Goal: Communication & Community: Answer question/provide support

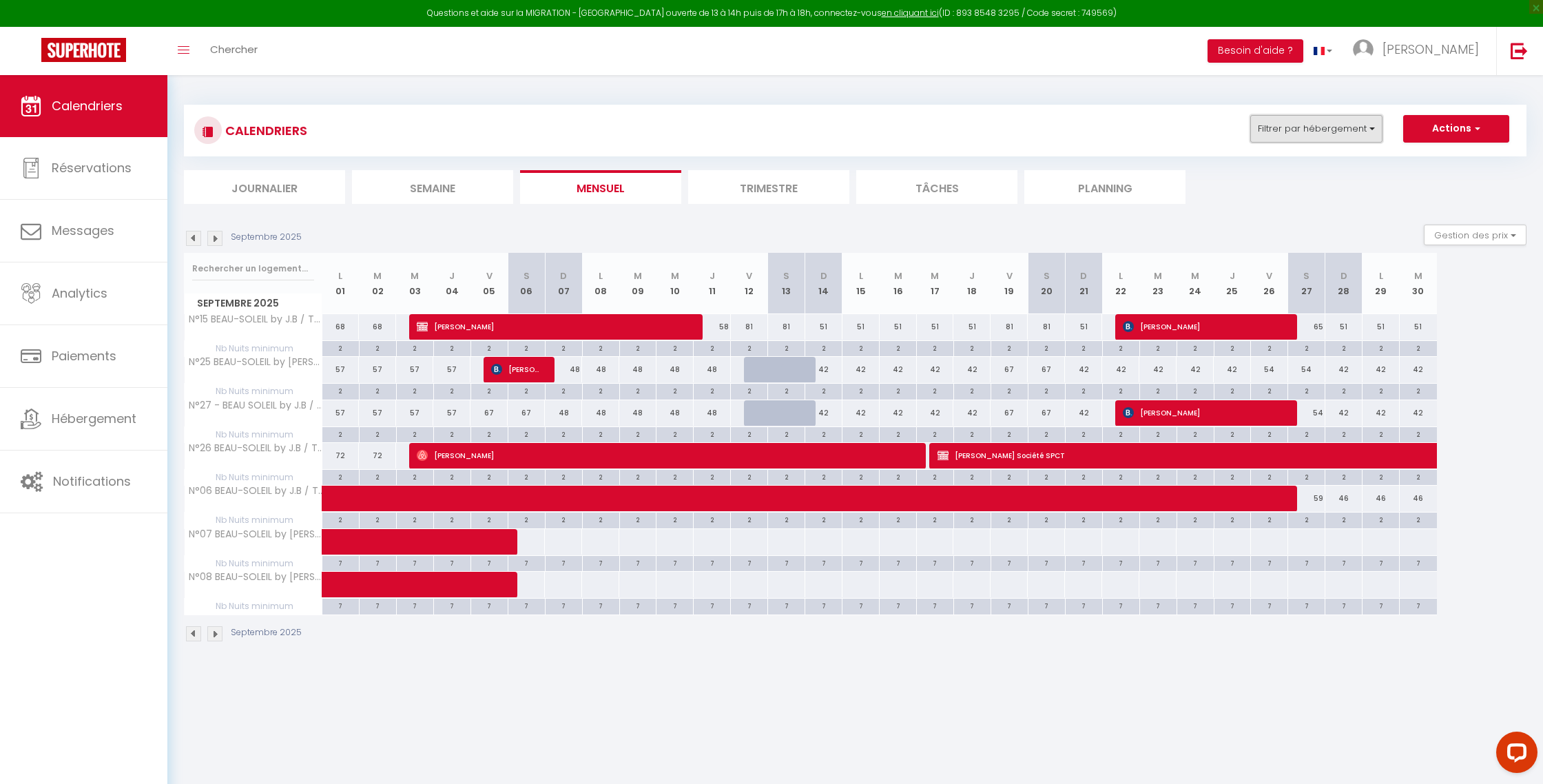
click at [1361, 131] on button "Filtrer par hébergement" at bounding box center [1317, 129] width 132 height 27
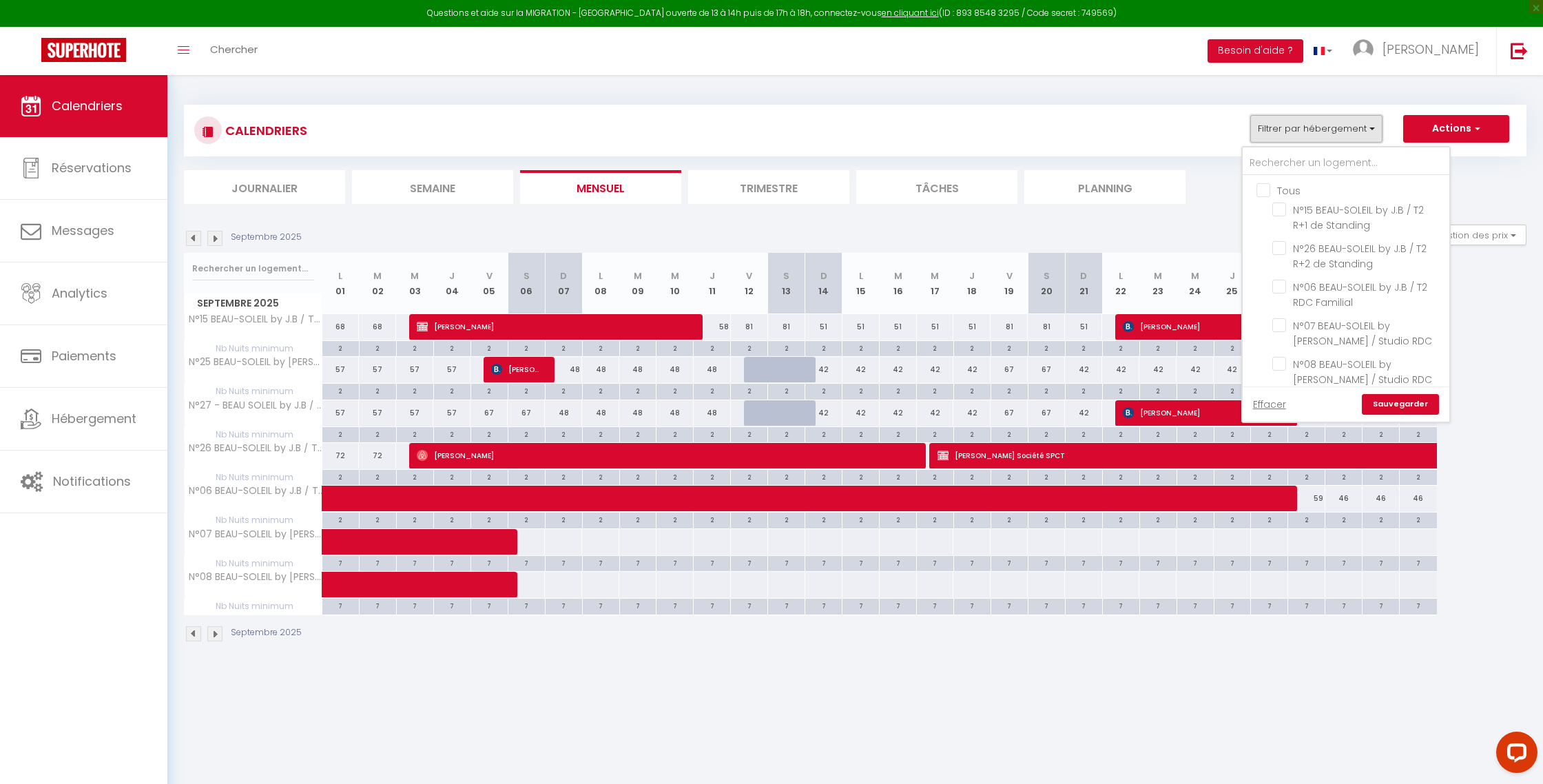
click at [1363, 131] on button "Filtrer par hébergement" at bounding box center [1317, 129] width 132 height 27
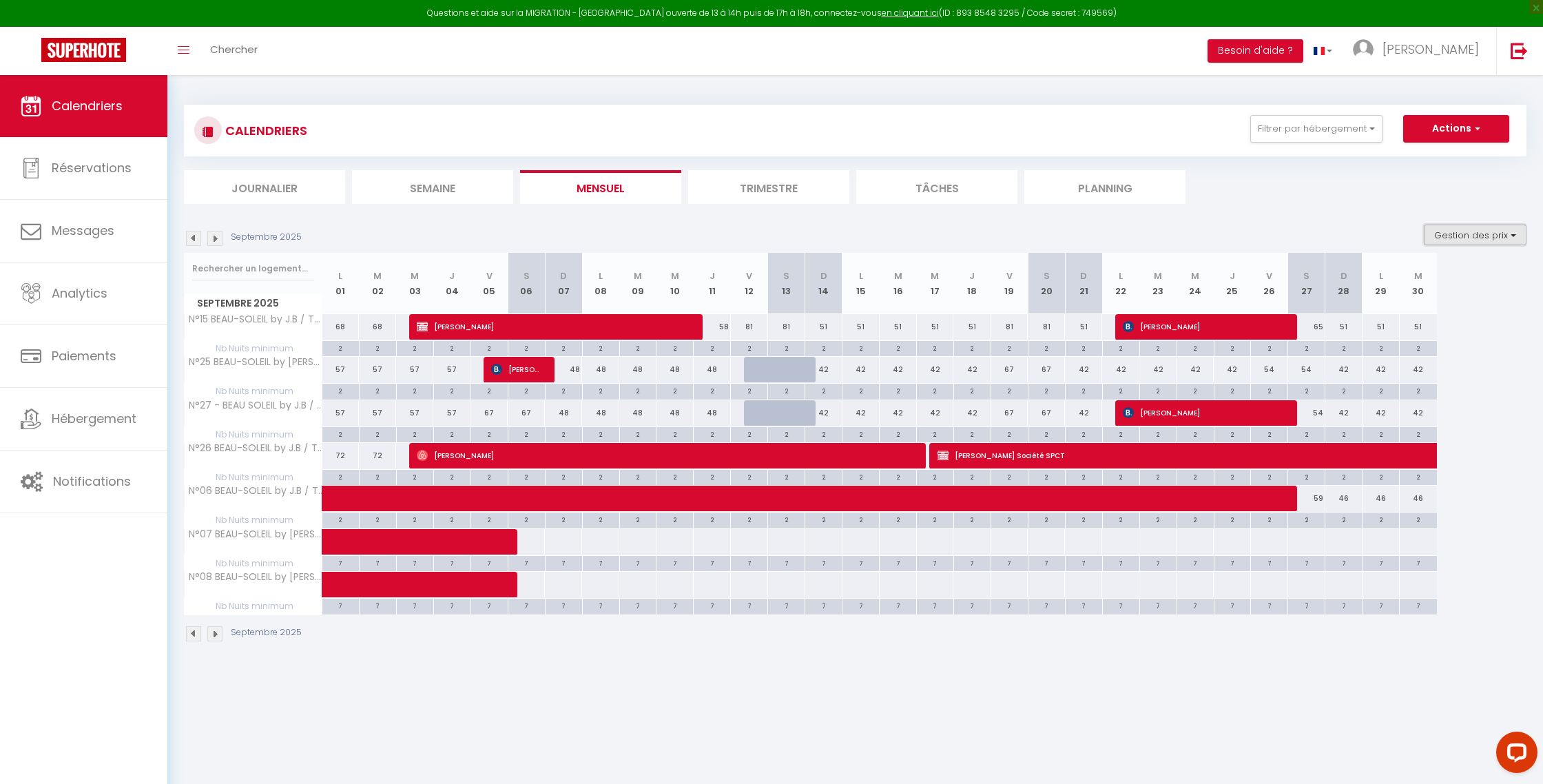
click at [1471, 242] on button "Gestion des prix" at bounding box center [1475, 235] width 103 height 21
click at [1451, 283] on input "Nb Nuits minimum" at bounding box center [1464, 277] width 124 height 14
checkbox input "false"
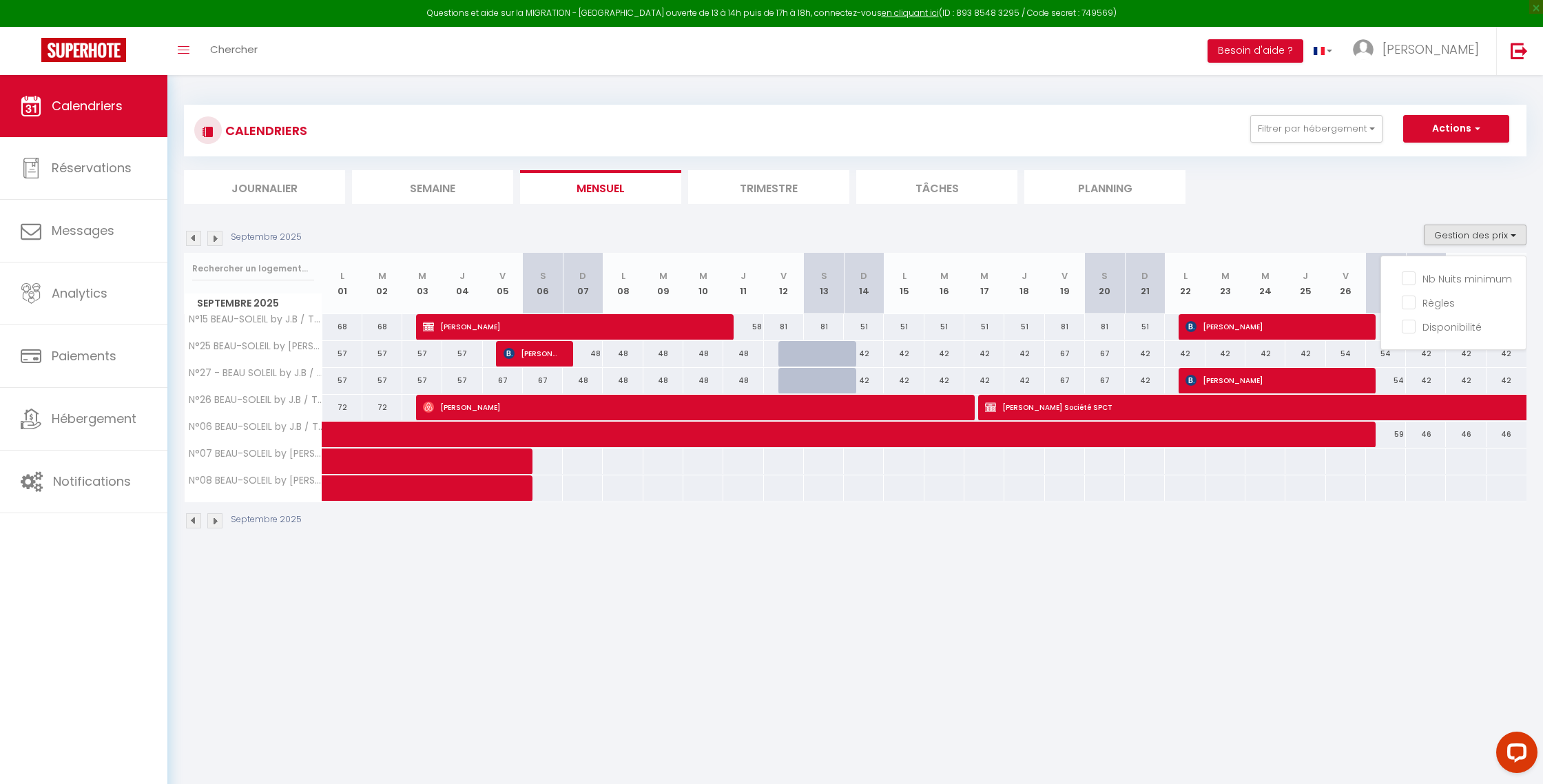
click at [191, 242] on img at bounding box center [194, 238] width 15 height 15
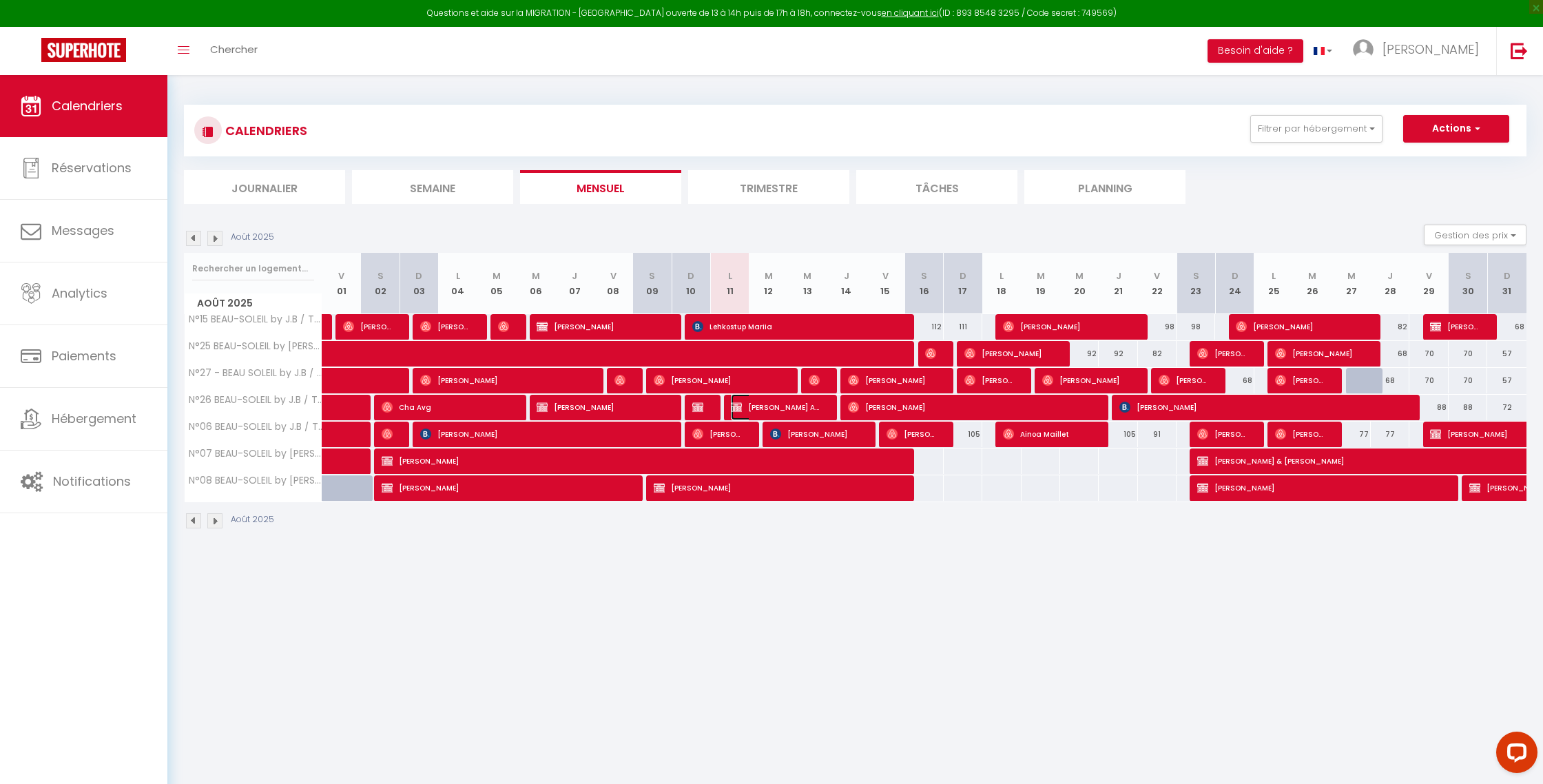
click at [746, 411] on span "[PERSON_NAME] AZUR CARILLON" at bounding box center [776, 408] width 90 height 26
select select "OK"
select select "KO"
select select "0"
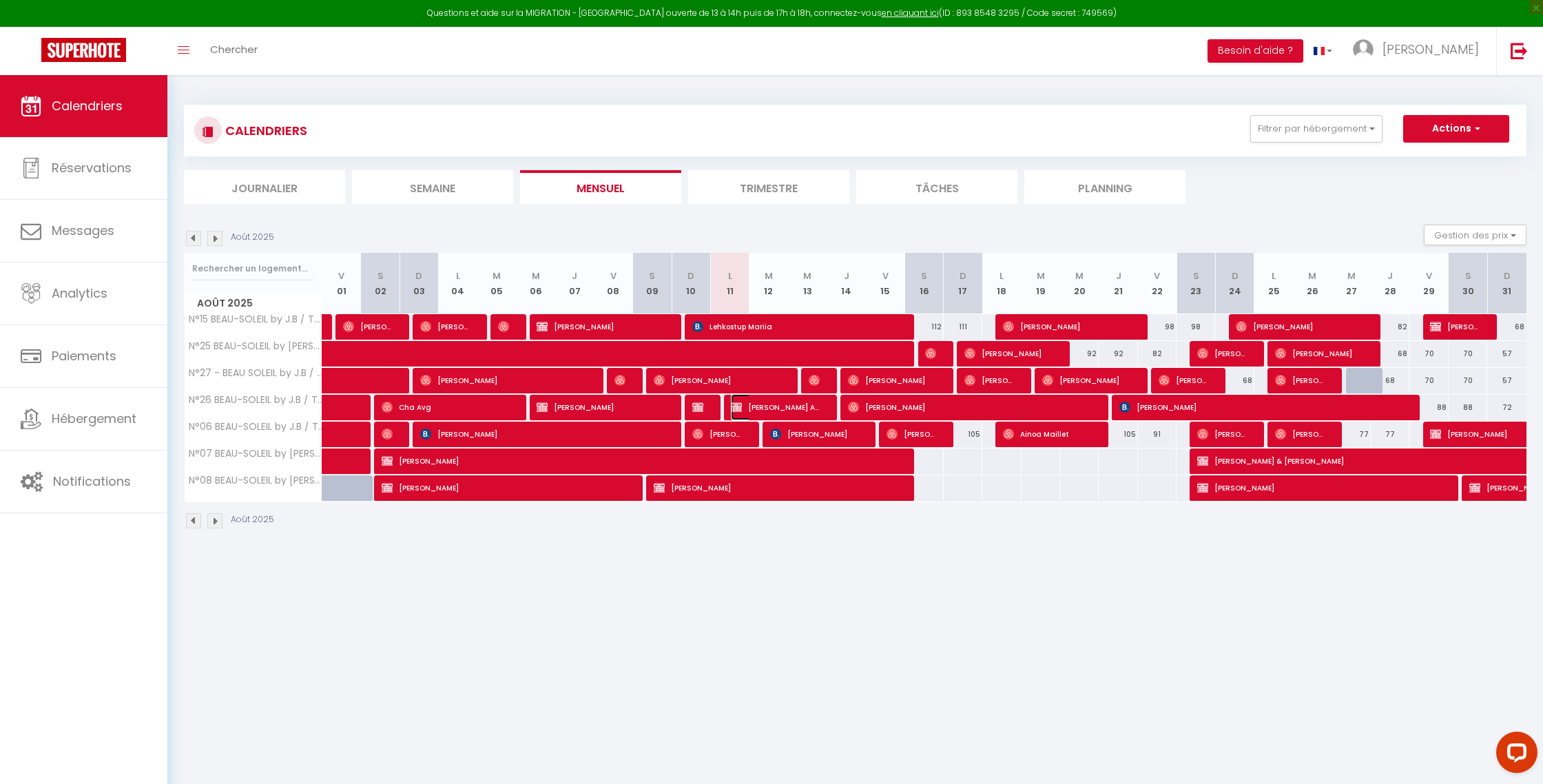
select select "1"
select select
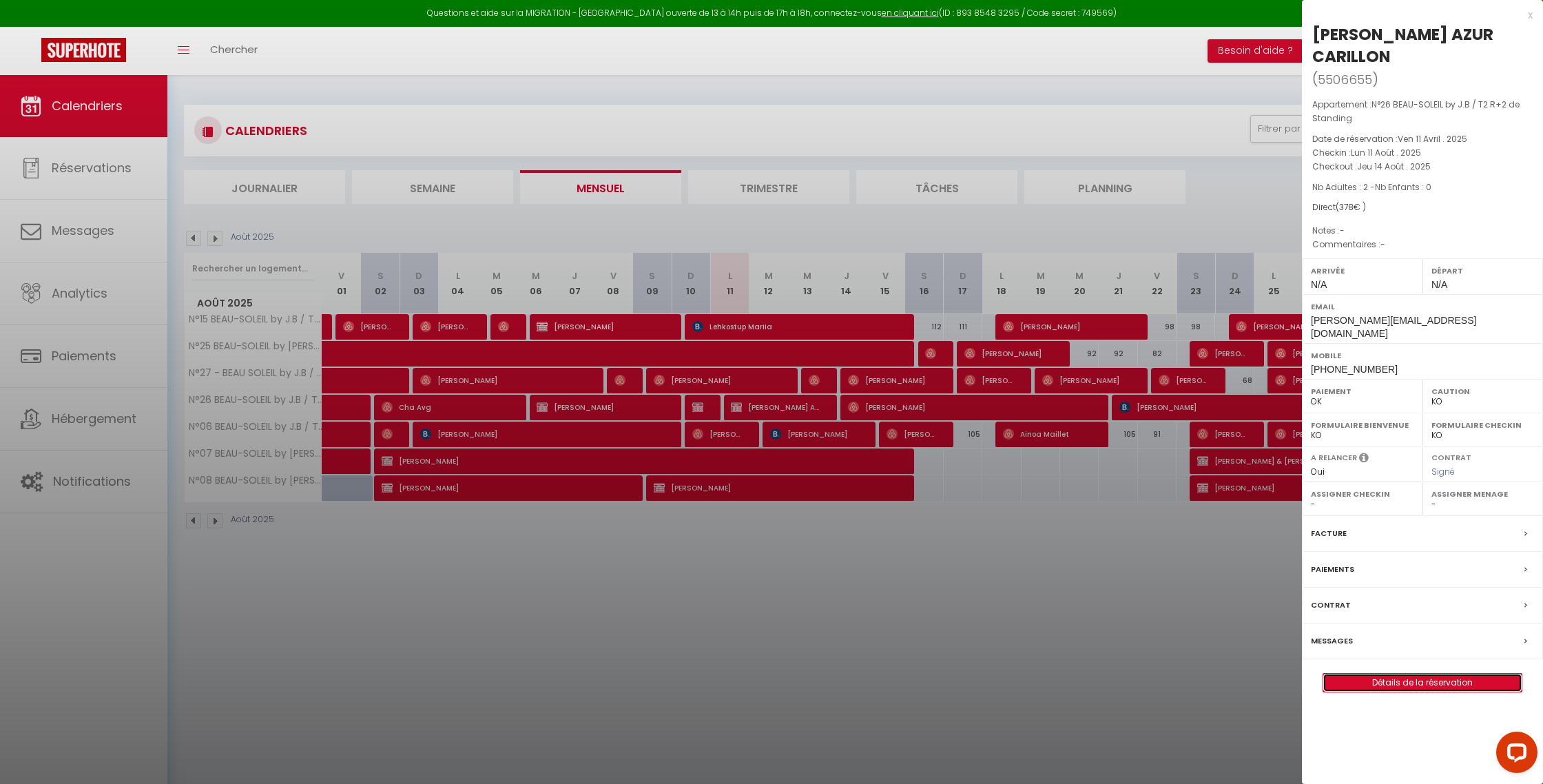
click at [1429, 673] on link "Détails de la réservation" at bounding box center [1423, 682] width 199 height 18
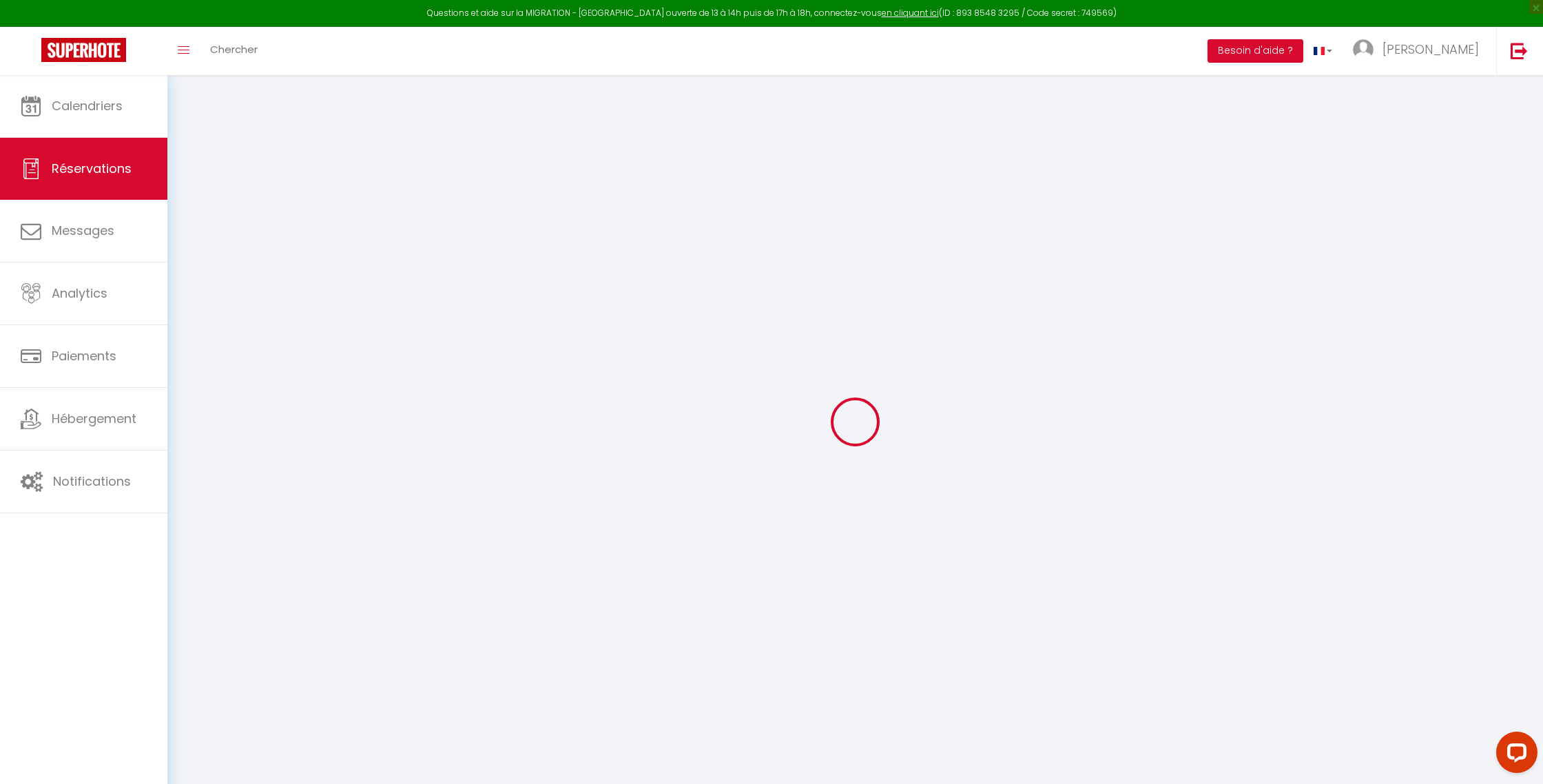
type input "[PERSON_NAME]"
type input "AZUR CARILLON"
type input "[PERSON_NAME][EMAIL_ADDRESS][DOMAIN_NAME]"
type input "[PHONE_NUMBER]"
type input "84250"
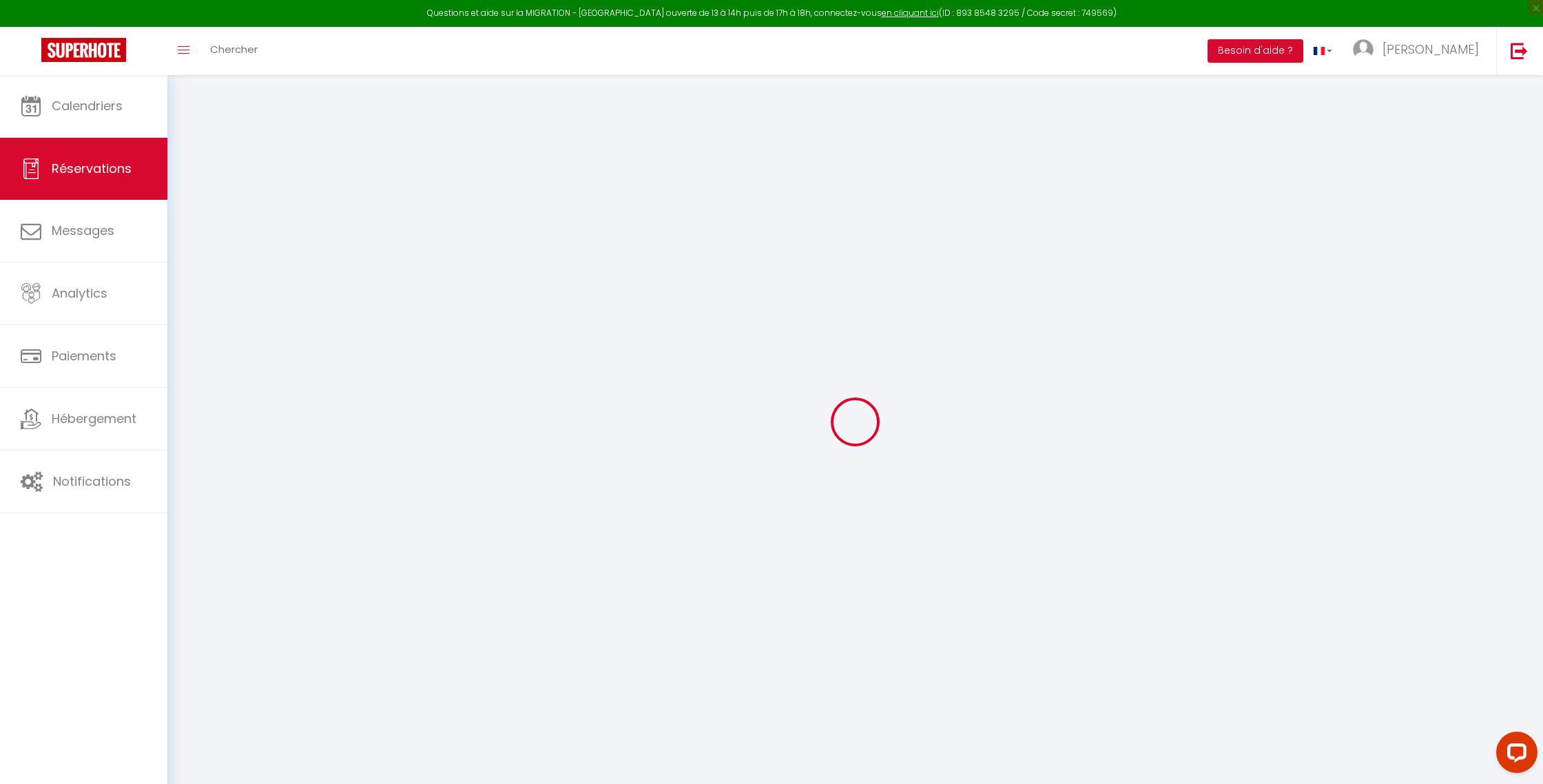
type input "370 allée de l'admirable"
type input "Le Thor"
select select "FR"
select select "32643"
select select "1"
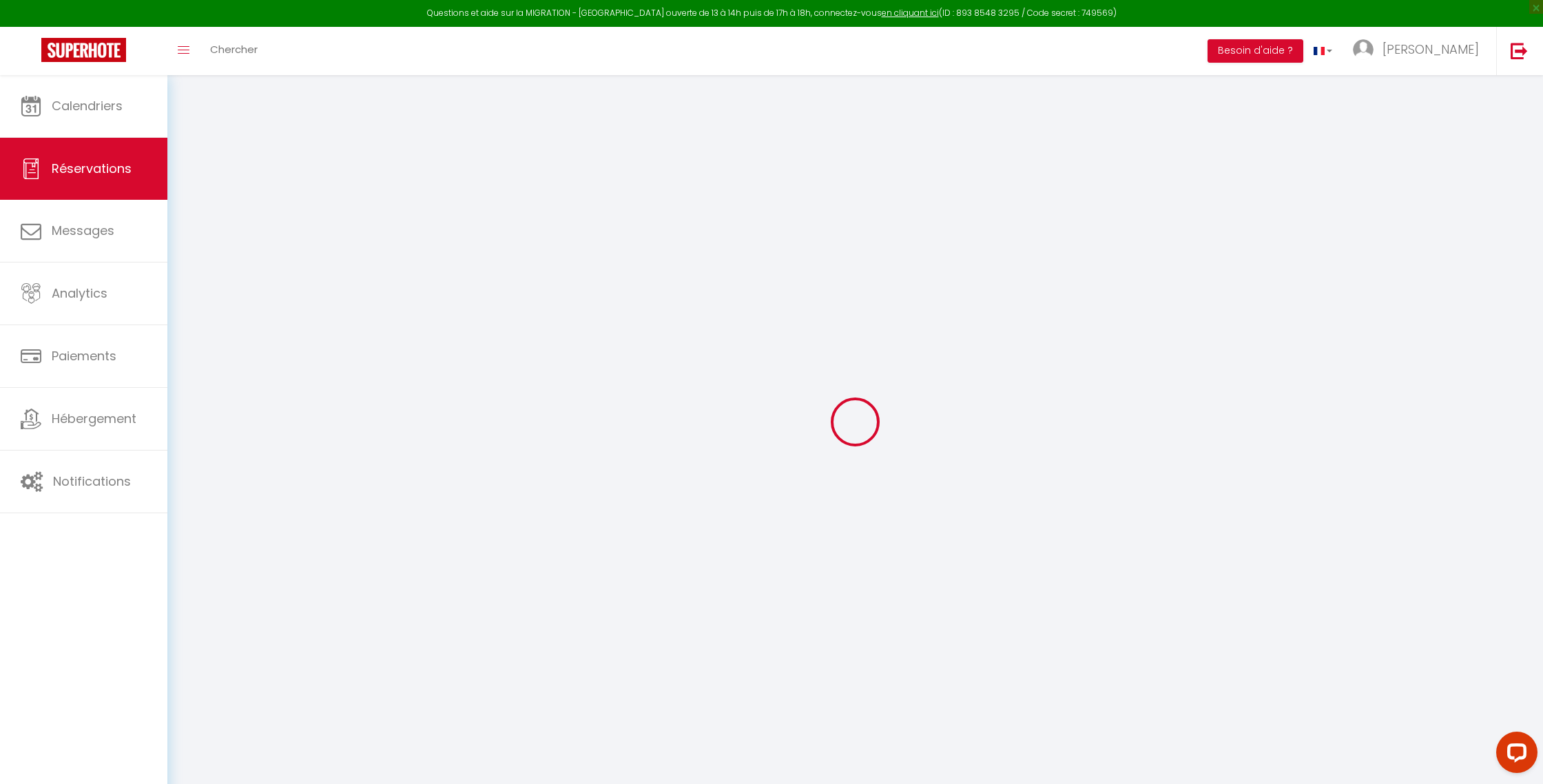
type input "Lun 11 Août 2025"
select select
type input "[DEMOGRAPHIC_DATA][DATE]"
select select
type input "2"
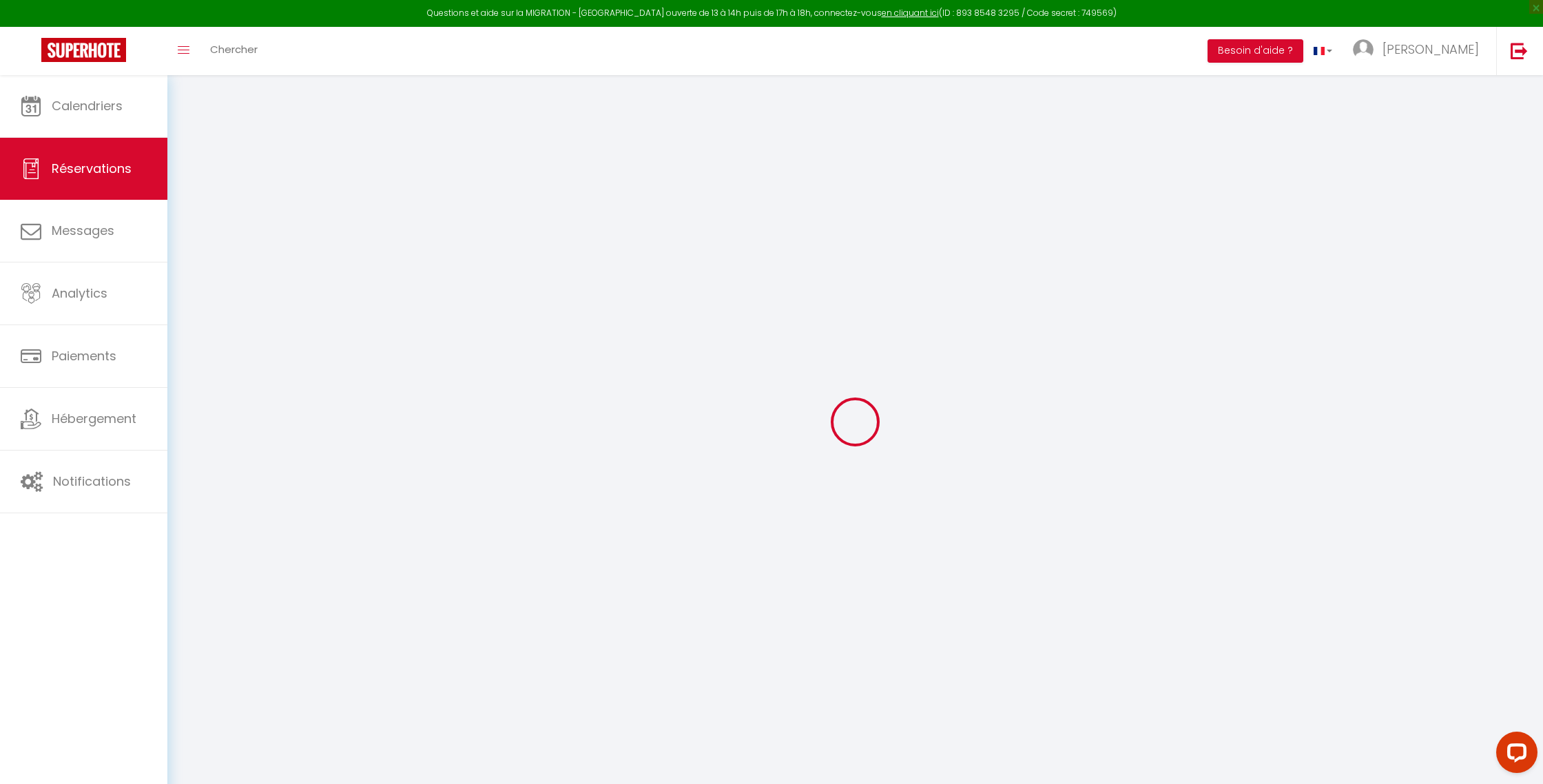
select select "12"
select select
type input "348"
checkbox input "false"
type input "30"
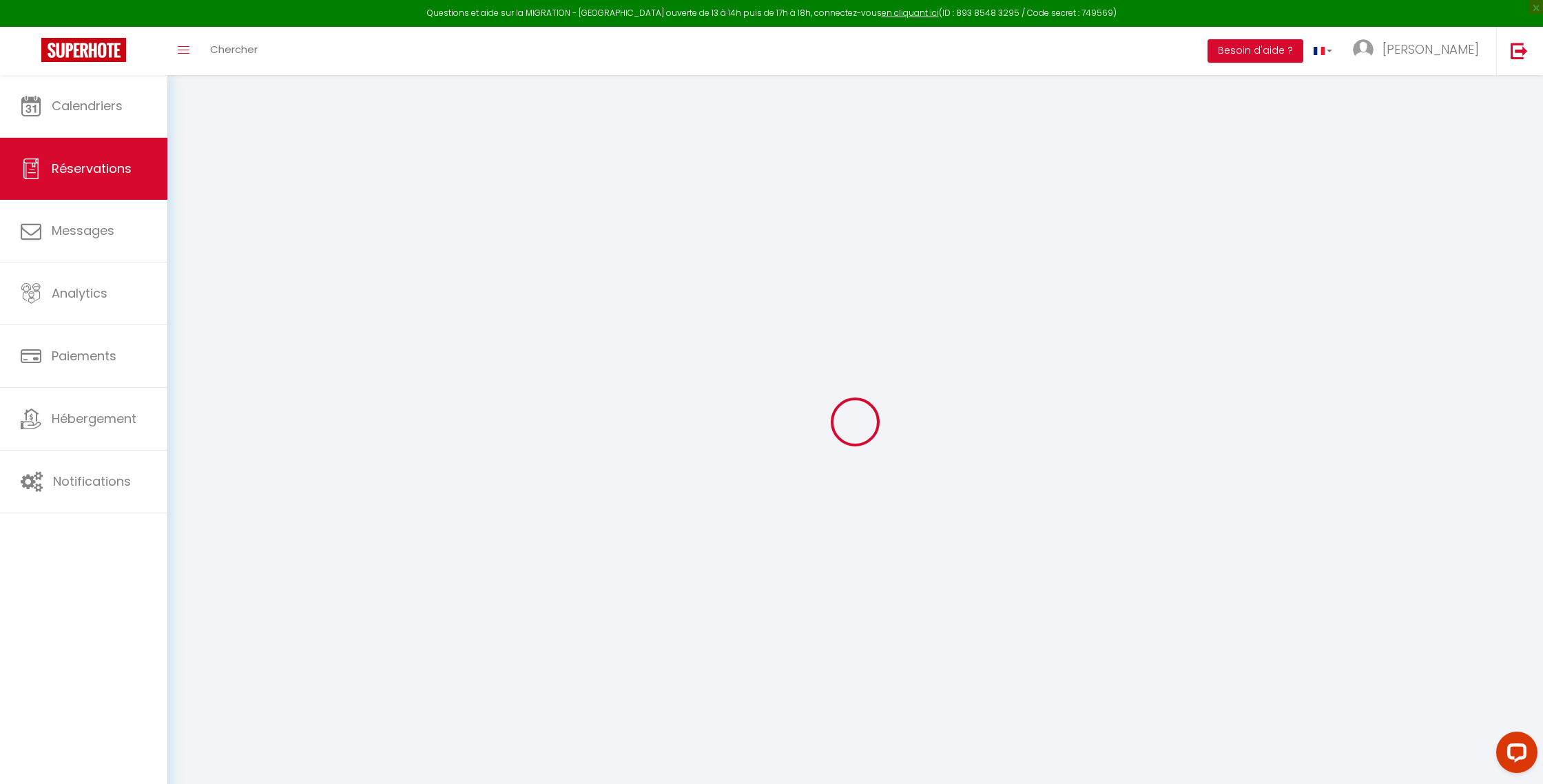
type input "0"
select select
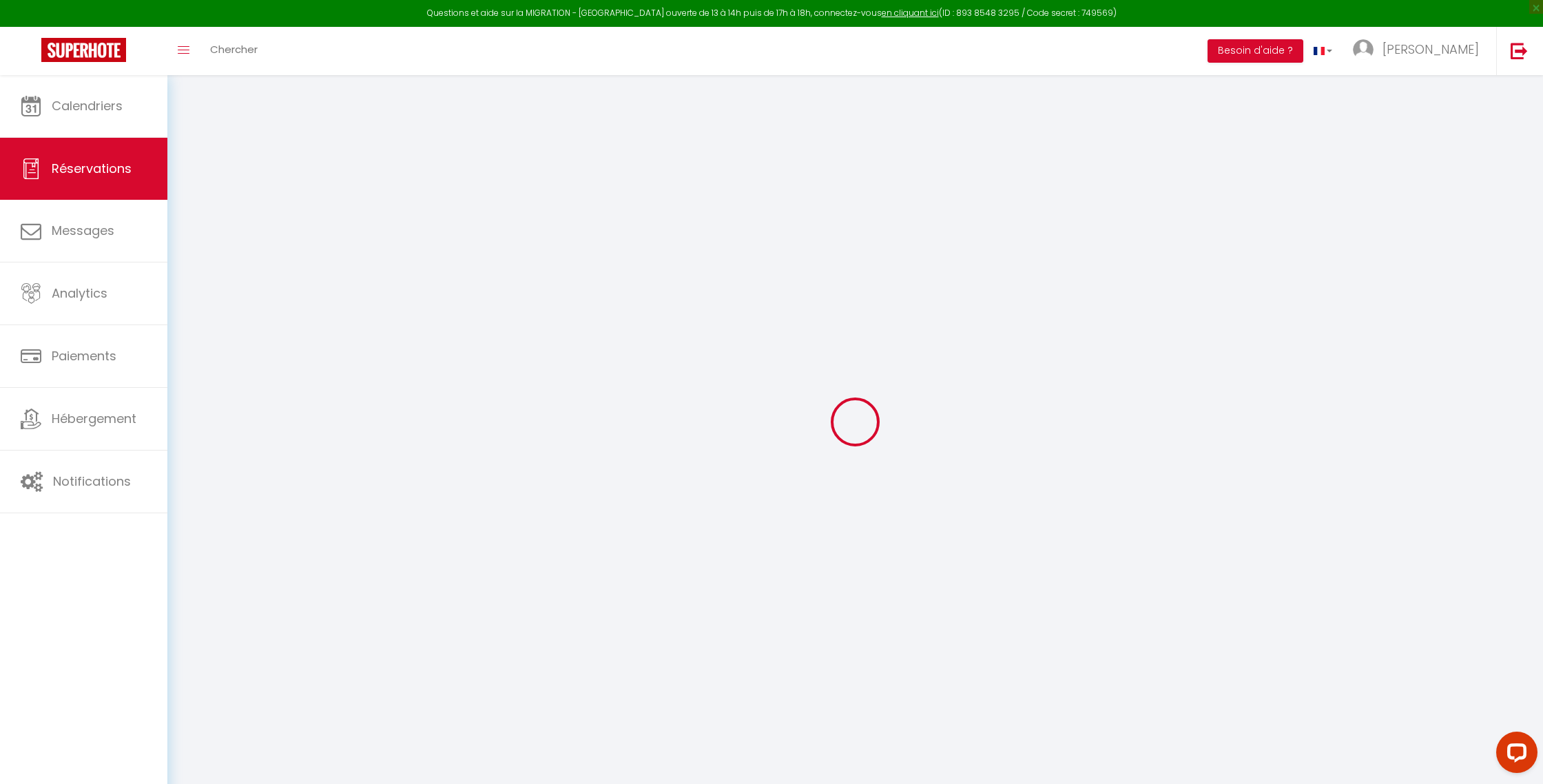
select select "14"
checkbox input "false"
select select
checkbox input "false"
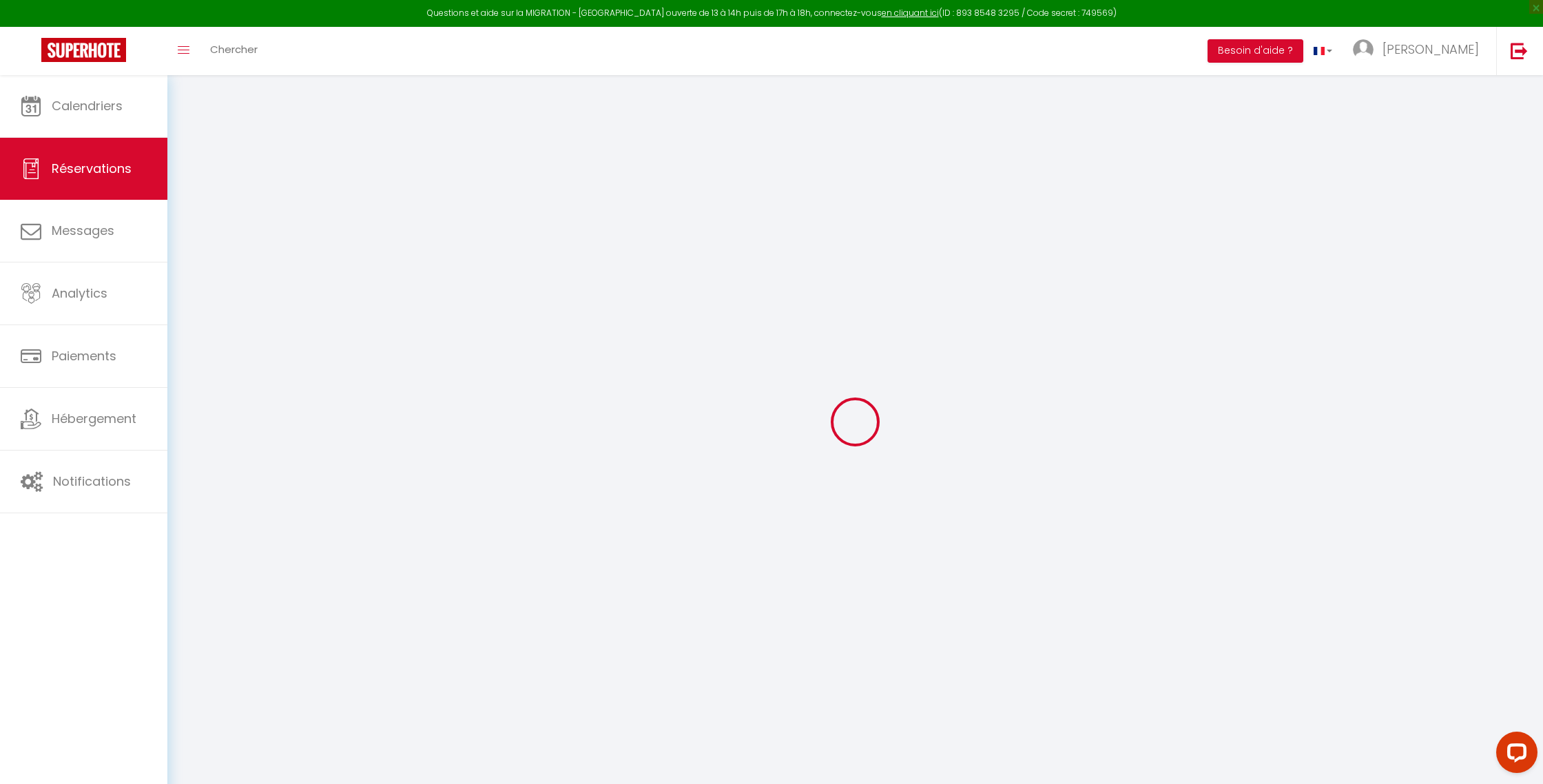
select select
checkbox input "false"
select select
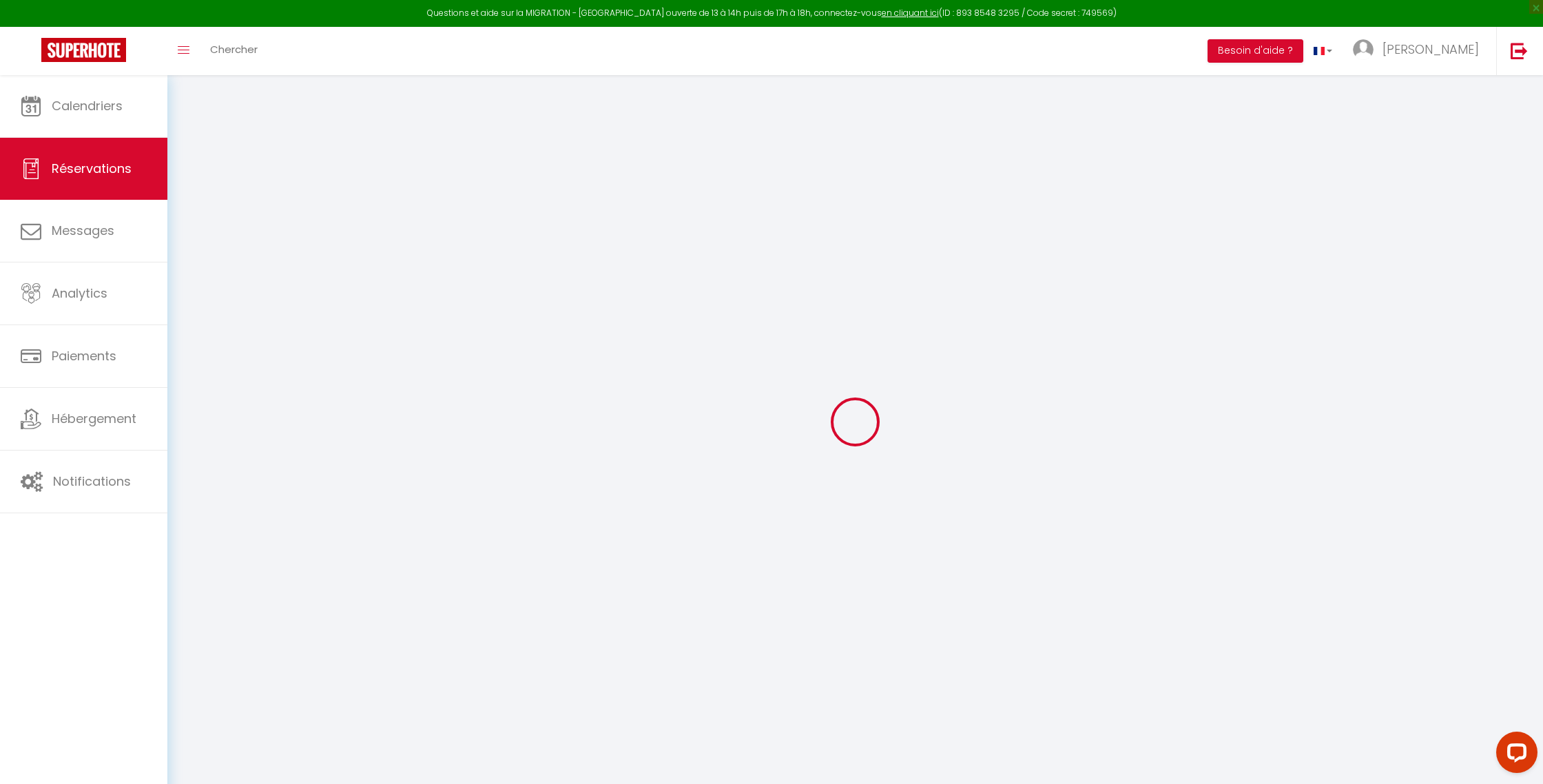
checkbox input "false"
type input "30"
select select
checkbox input "false"
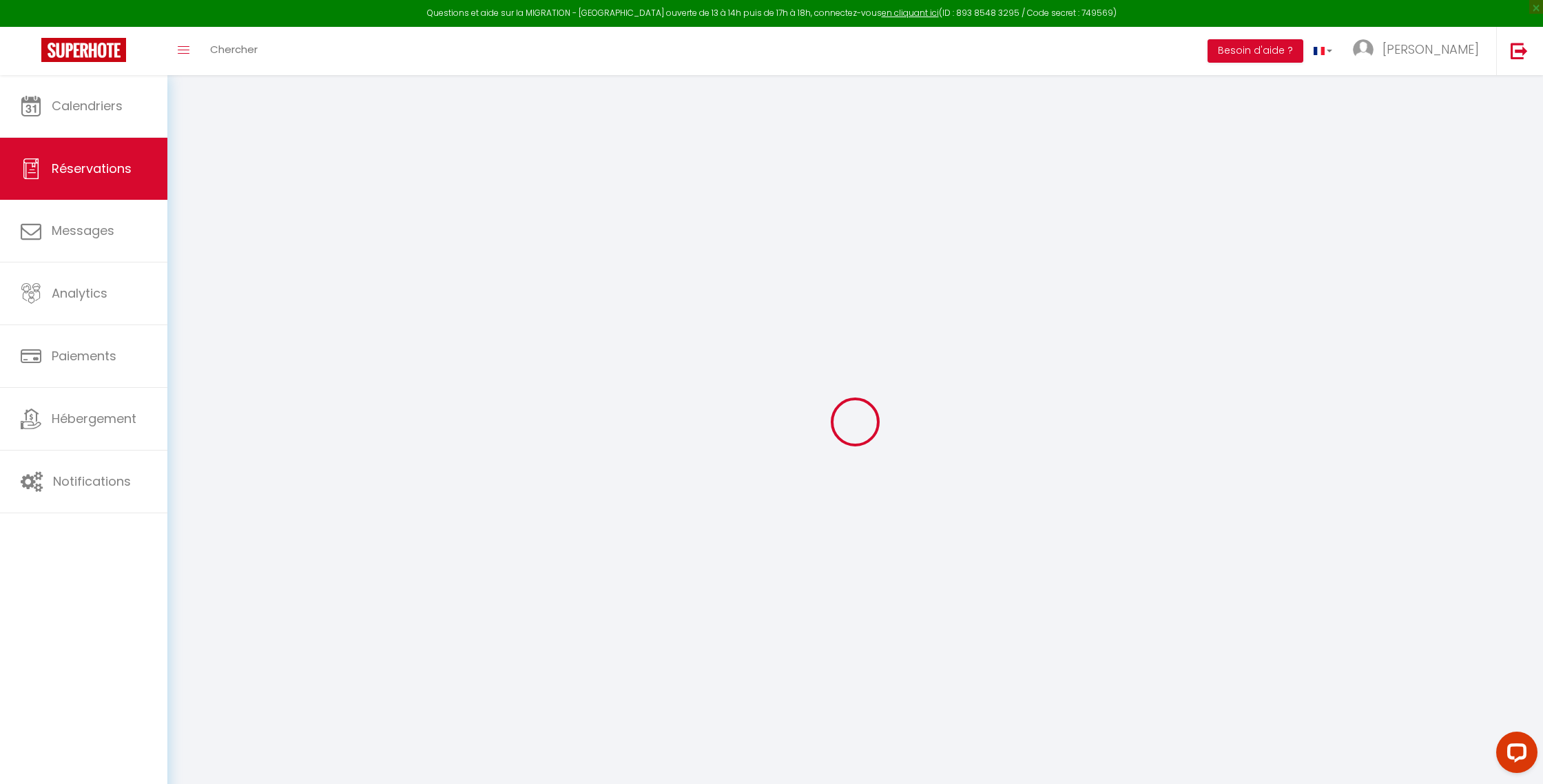
select select
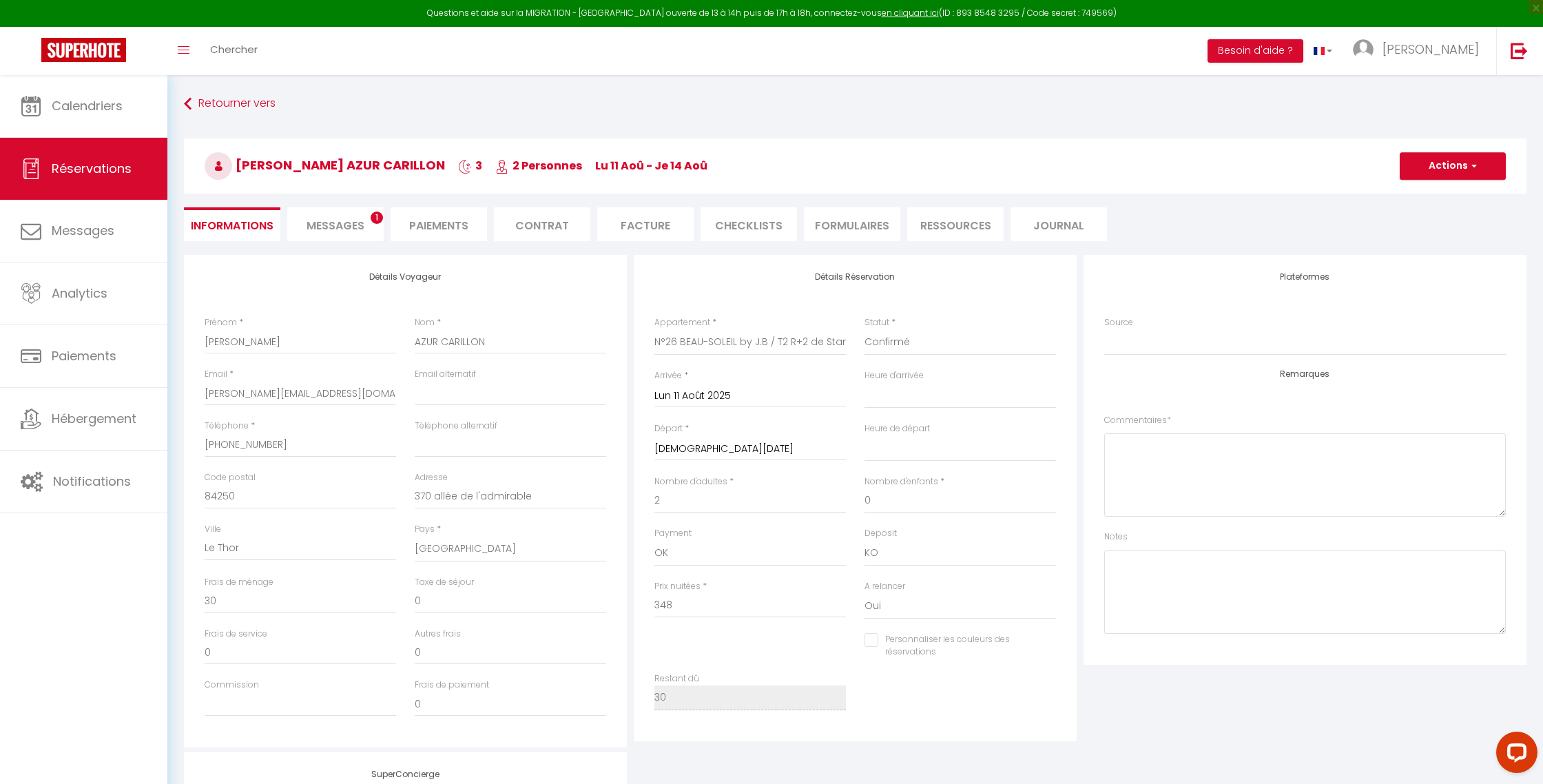
click at [442, 215] on li "Paiements" at bounding box center [439, 224] width 96 height 34
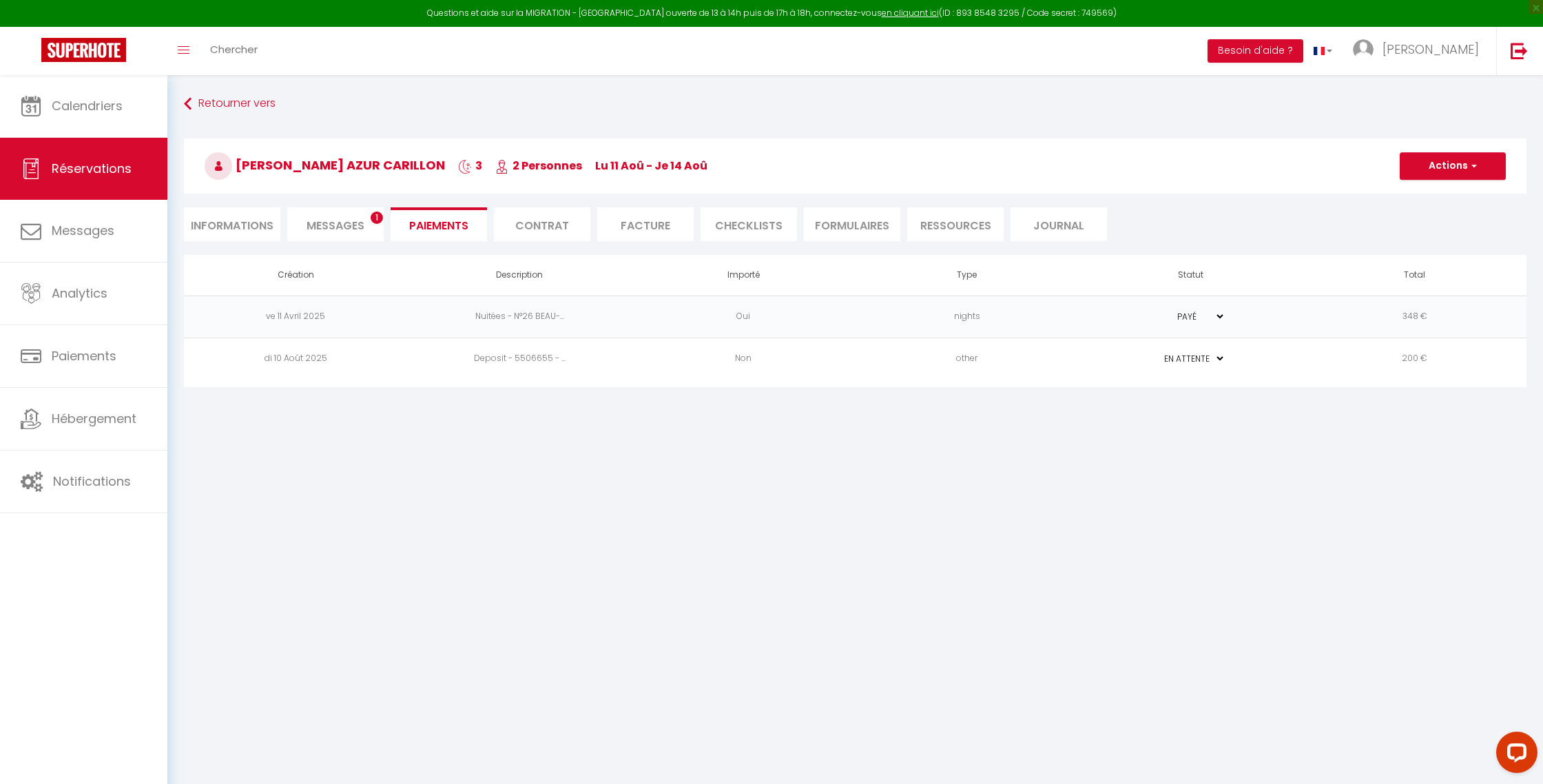
click at [339, 223] on span "Messages" at bounding box center [335, 225] width 58 height 16
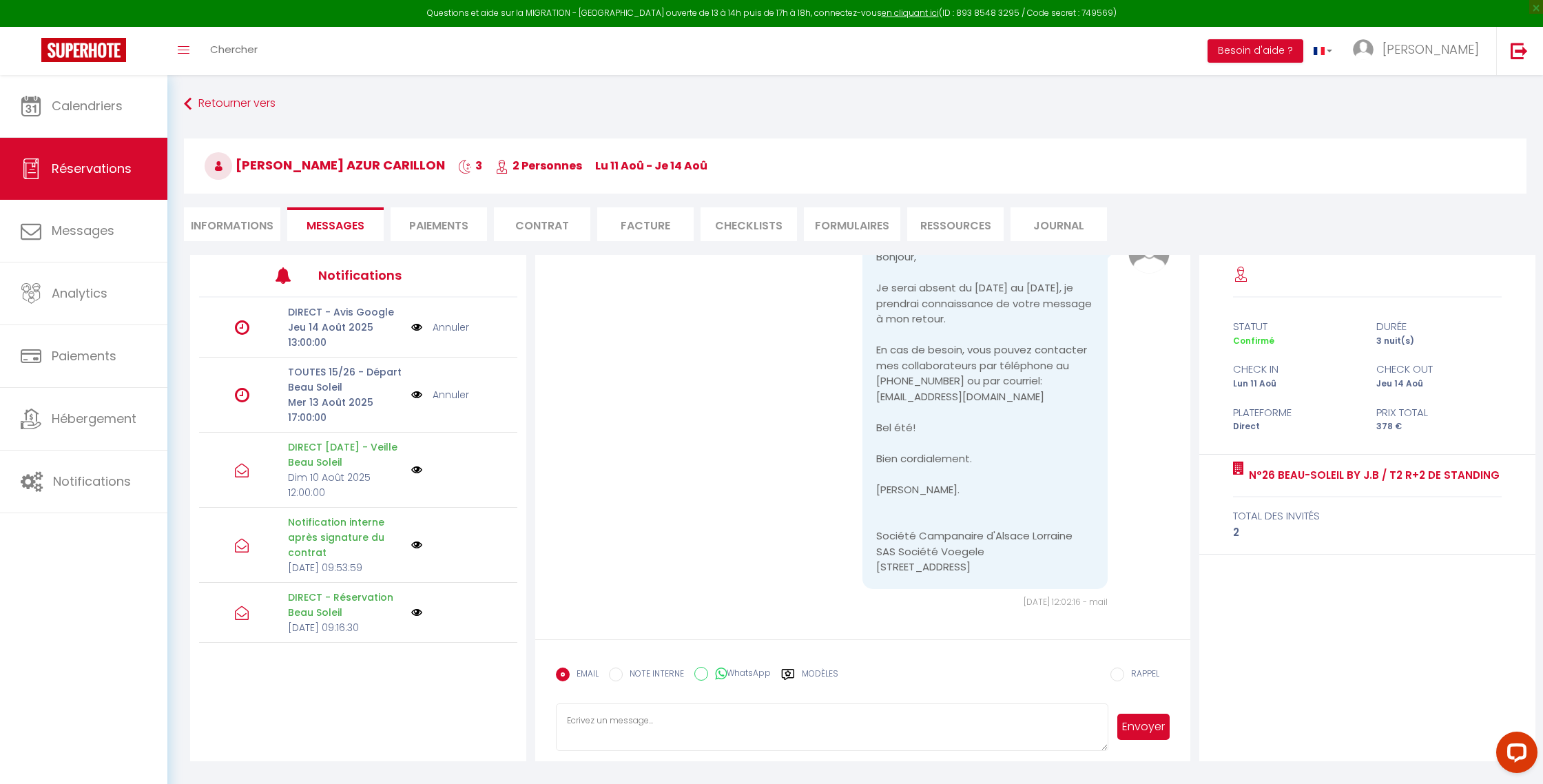
scroll to position [75, 0]
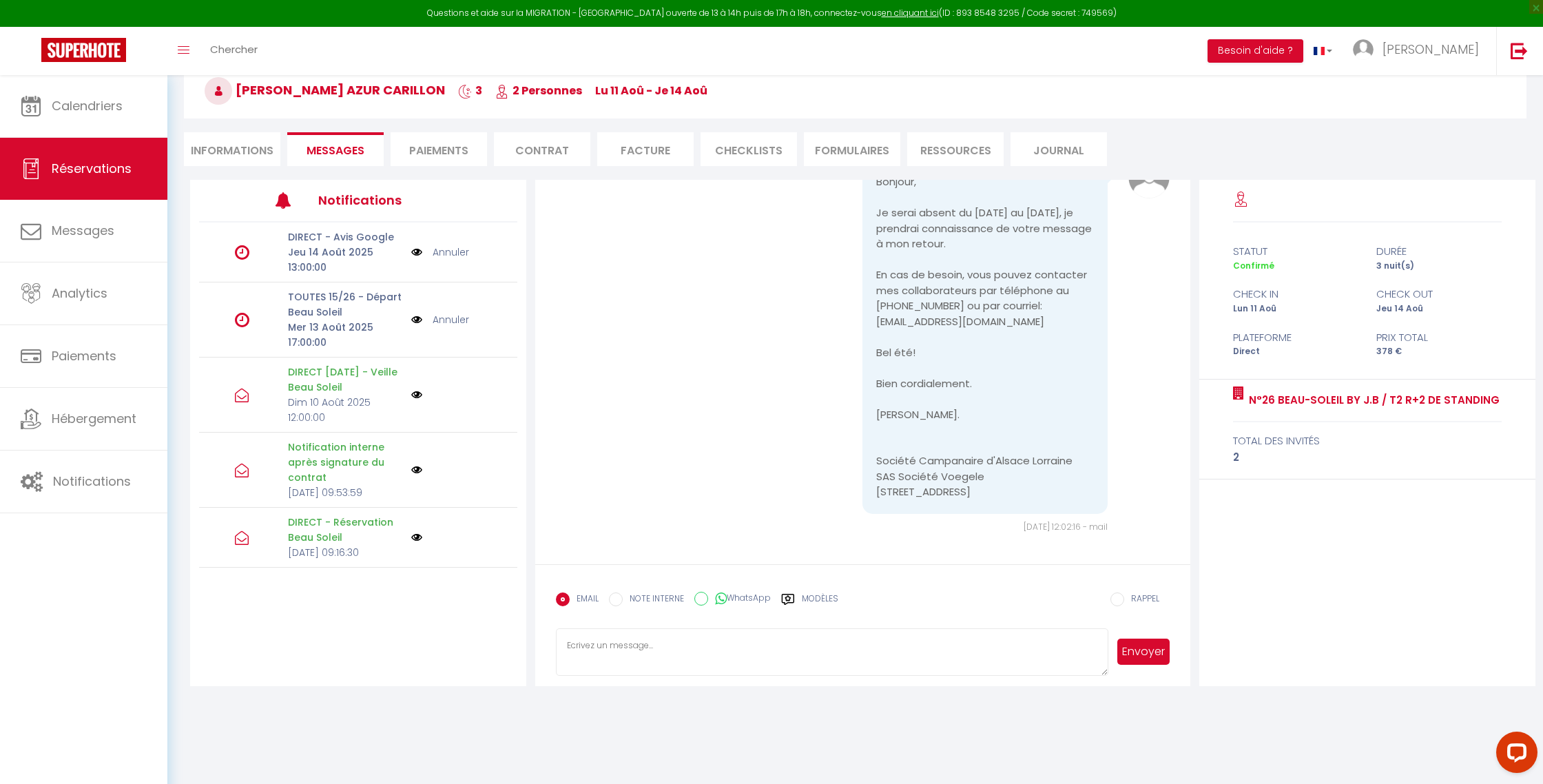
click at [810, 594] on label "Modèles" at bounding box center [820, 603] width 37 height 24
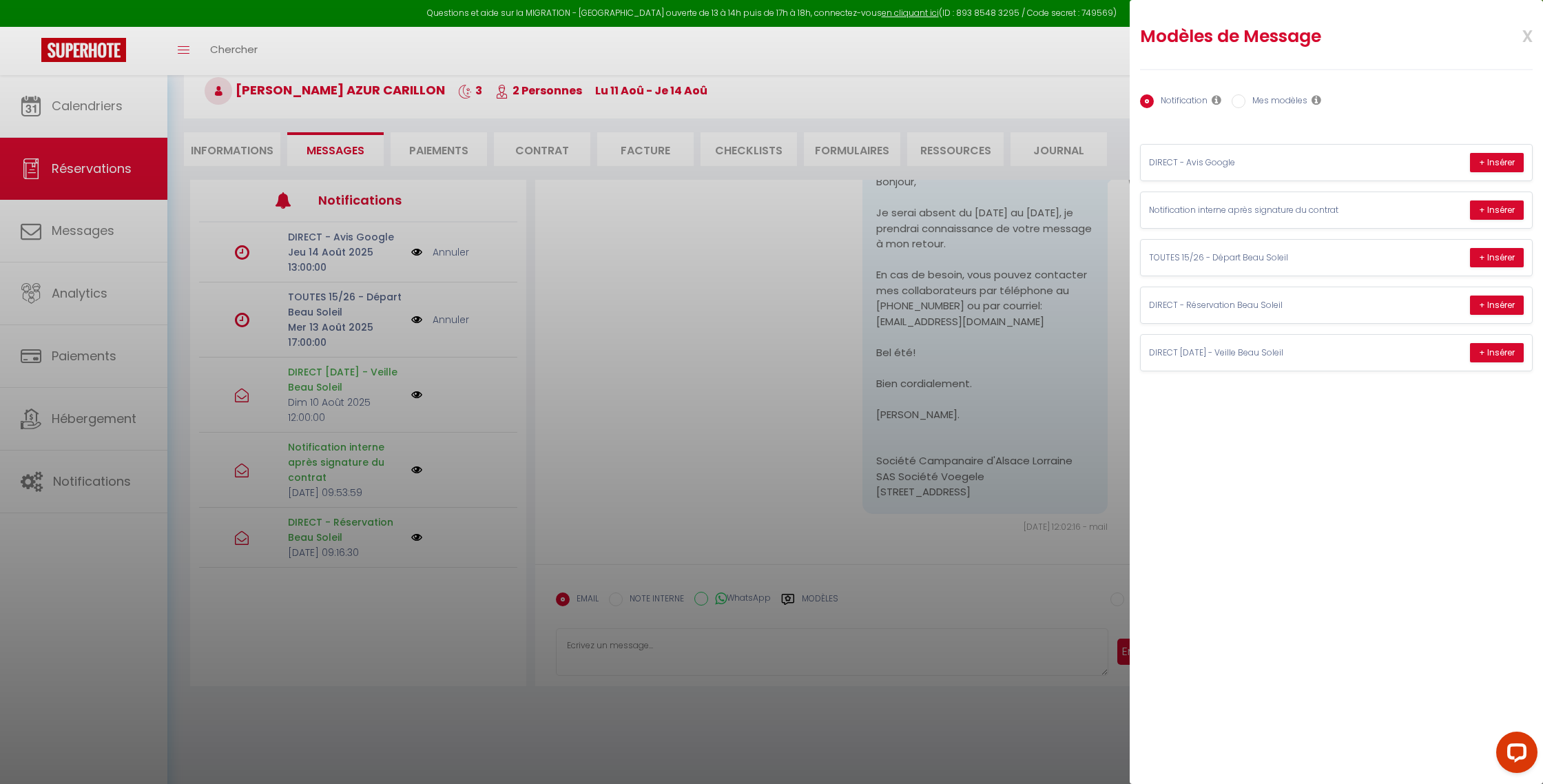
click at [1269, 95] on label "Mes modèles" at bounding box center [1277, 102] width 62 height 15
click at [1246, 95] on input "Mes modèles" at bounding box center [1238, 101] width 14 height 14
radio input "true"
radio input "false"
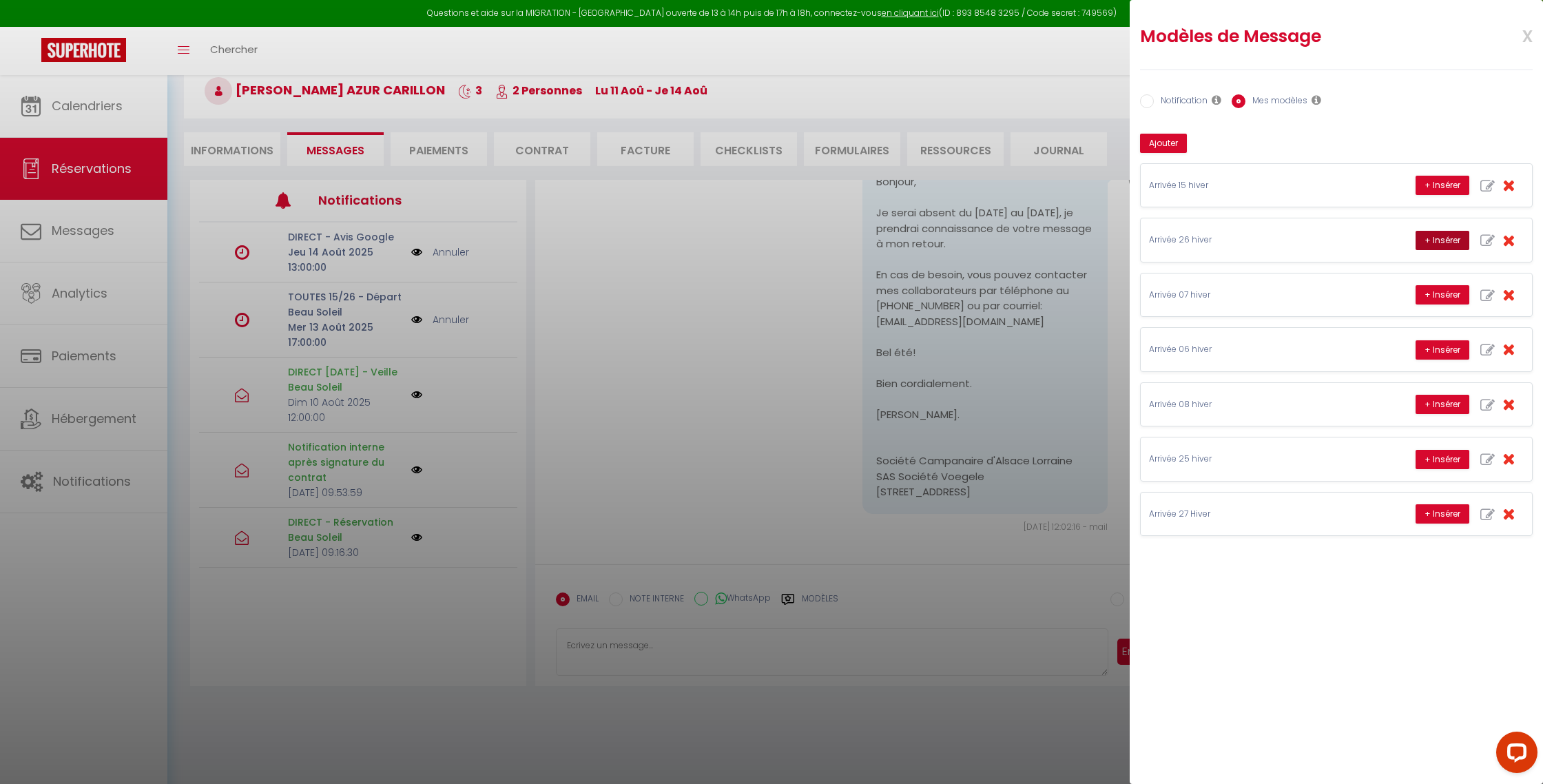
click at [1440, 245] on button "+ Insérer" at bounding box center [1442, 240] width 54 height 19
type textarea "[STREET_ADDRESS] Appartement 26 Lorsque vous arriverez à la résidence vous stat…"
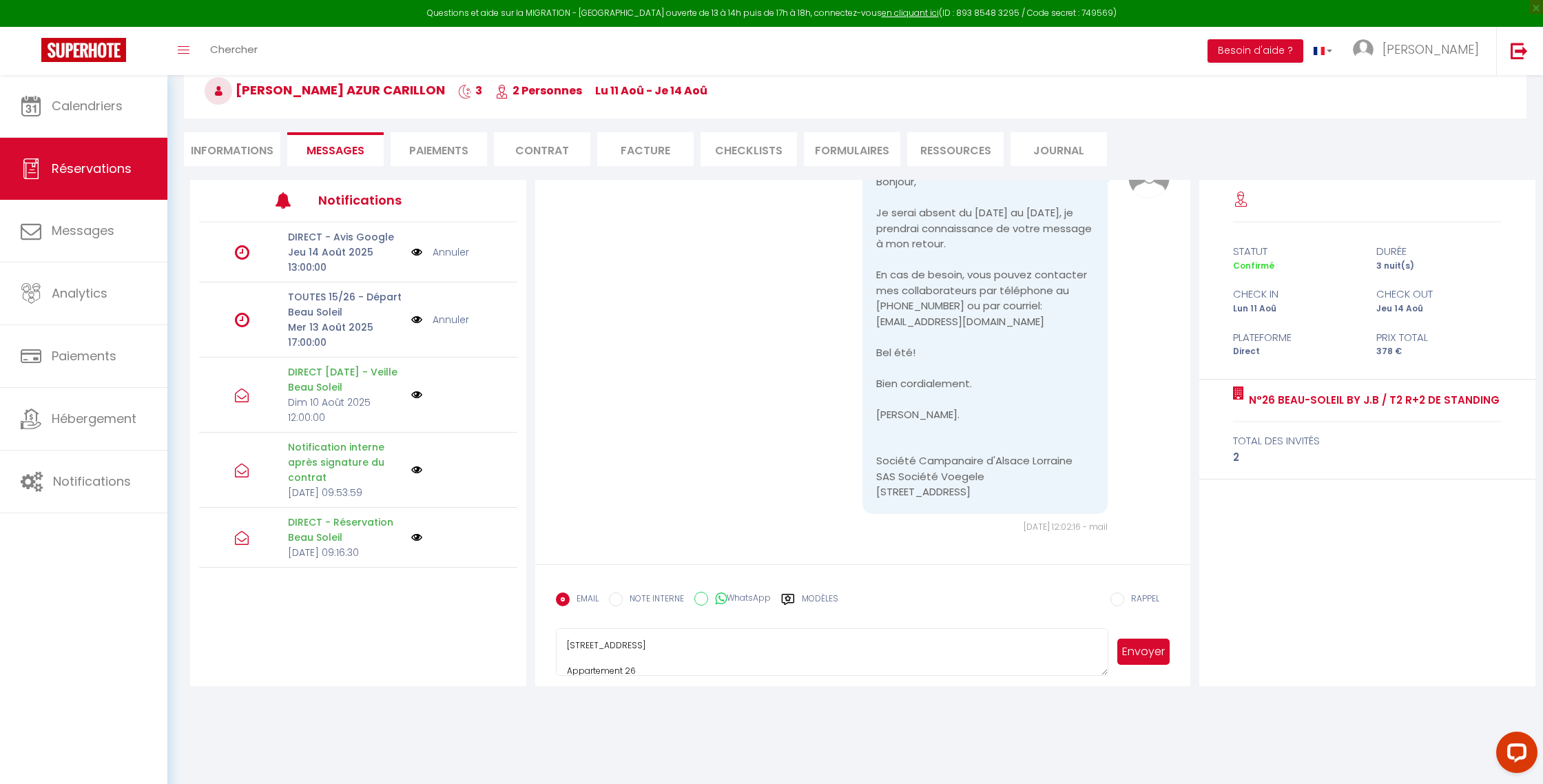
click at [678, 660] on textarea "[STREET_ADDRESS] Appartement 26 Lorsque vous arriverez à la résidence vous stat…" at bounding box center [832, 652] width 552 height 48
click at [228, 150] on li "Informations" at bounding box center [232, 149] width 96 height 34
select select
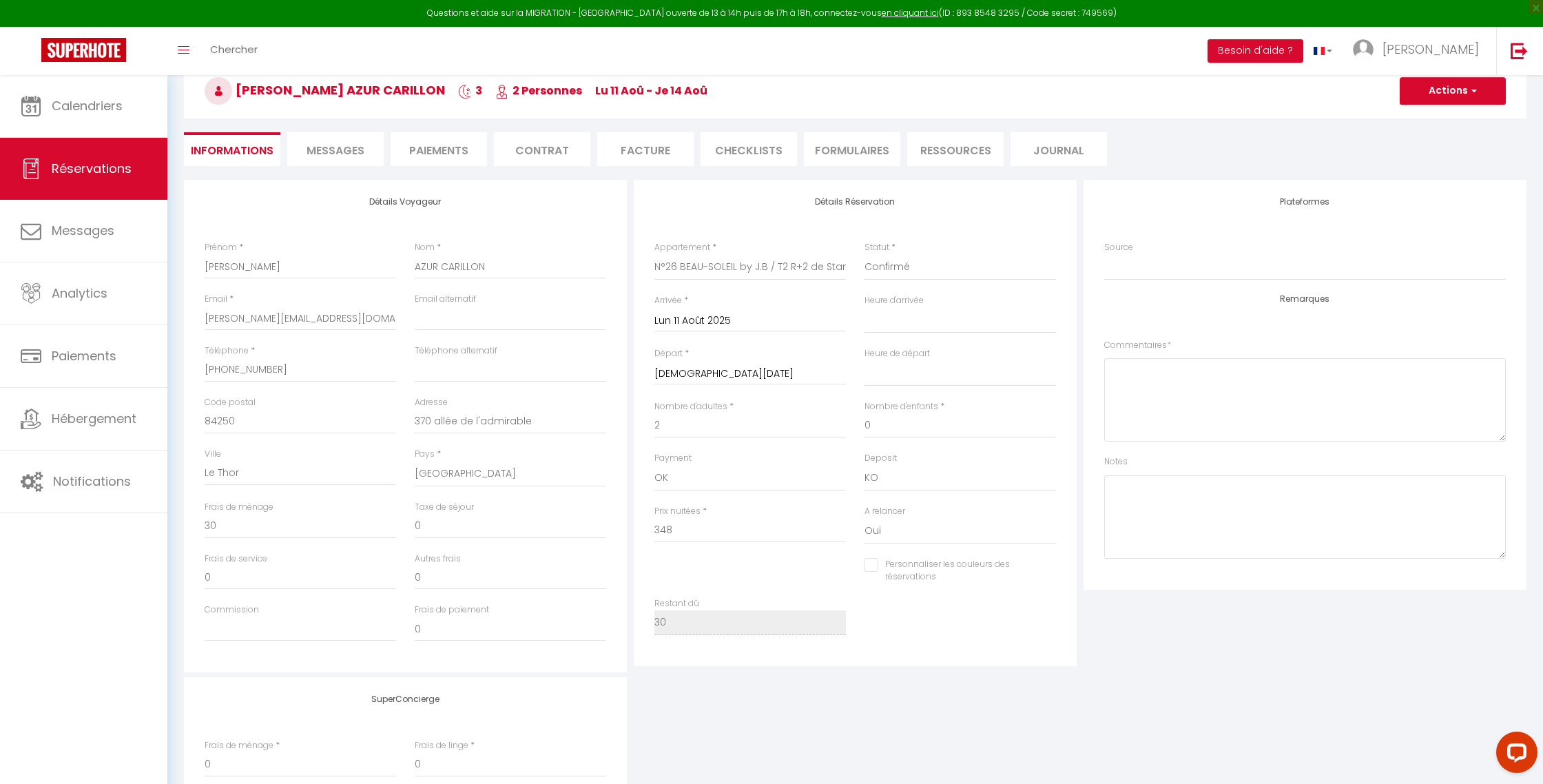
select select
checkbox input "false"
select select
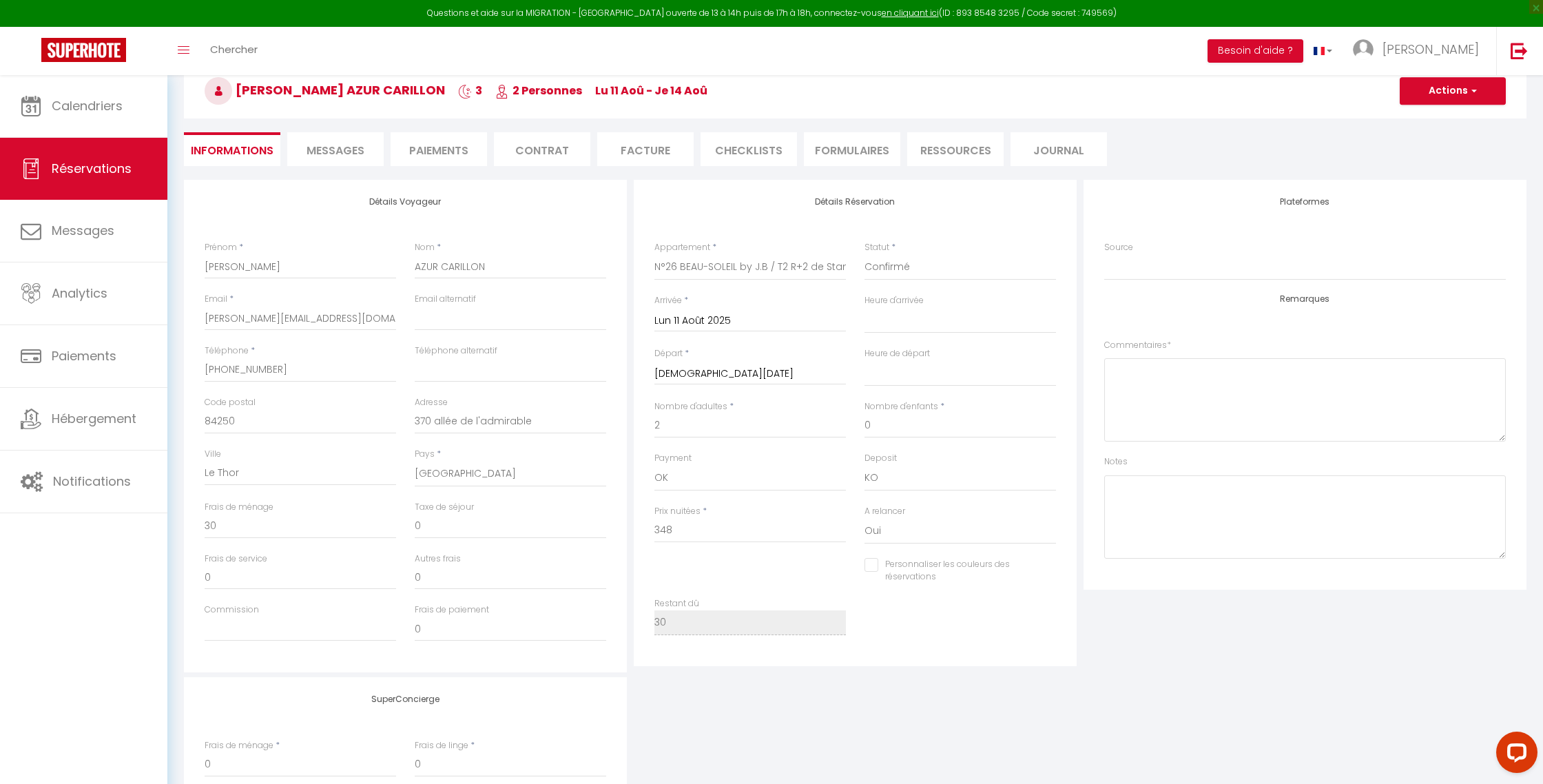
checkbox input "false"
select select
checkbox input "false"
select select
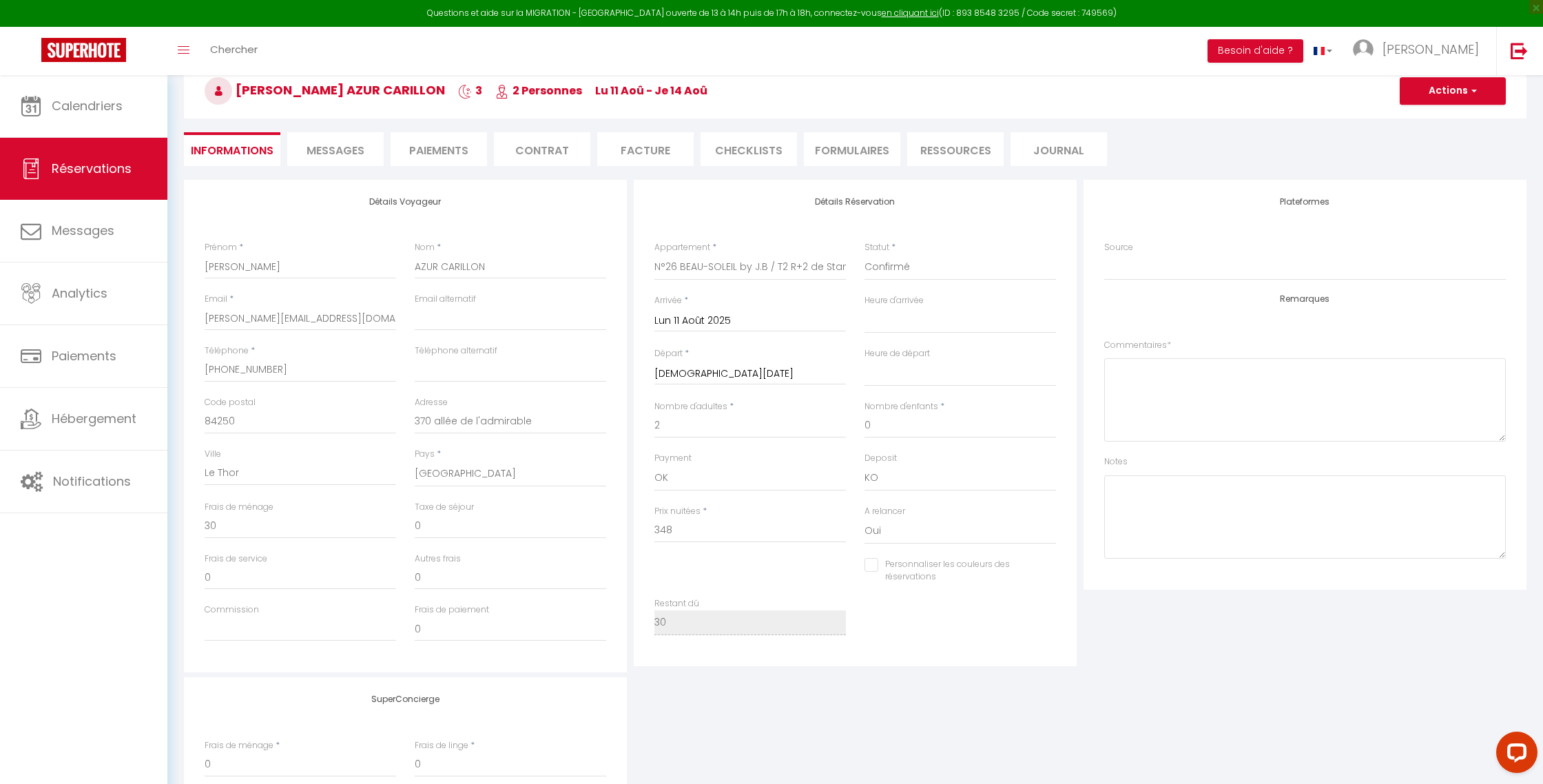
select select
checkbox input "false"
select select
checkbox input "false"
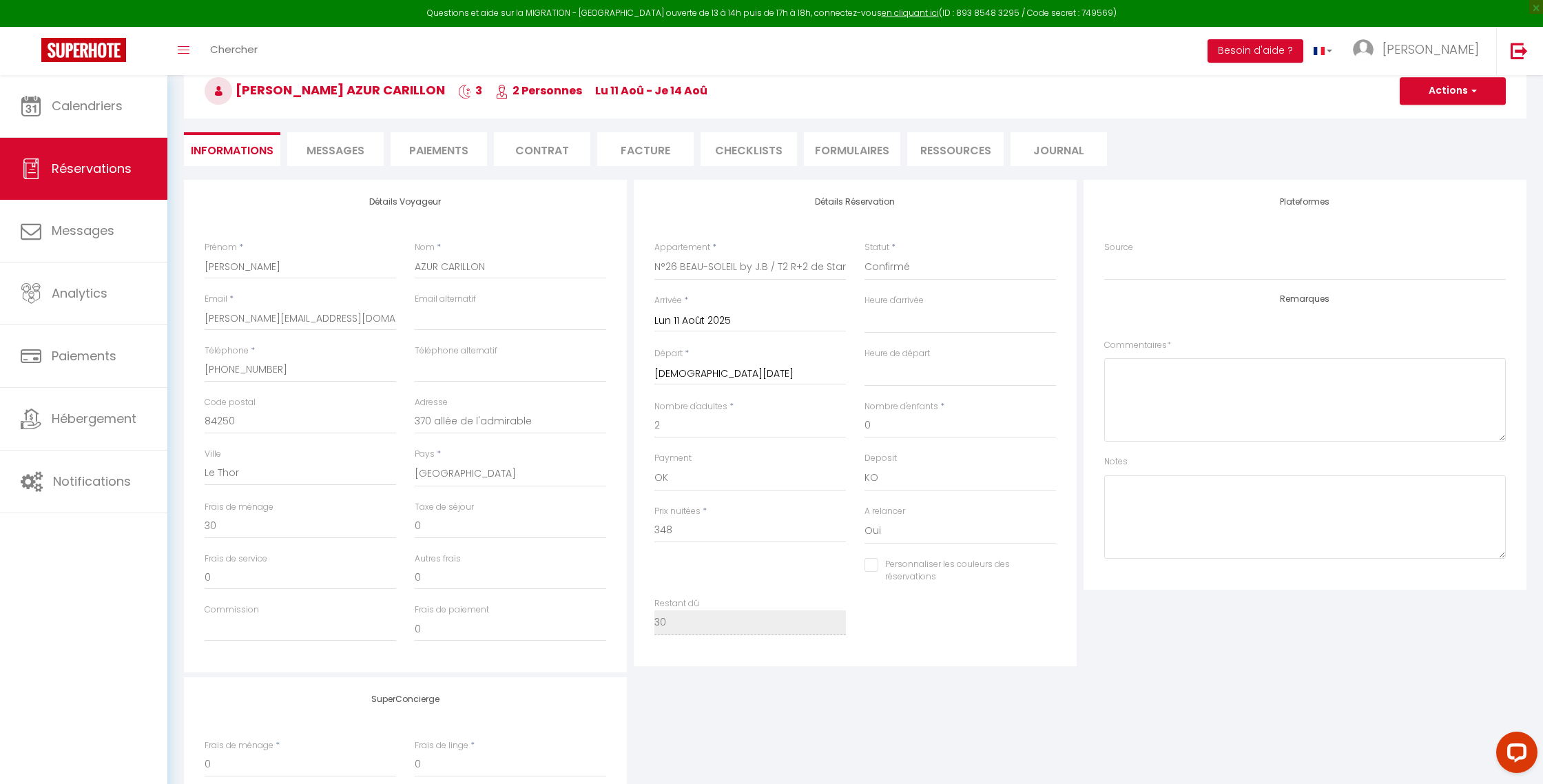
select select
checkbox input "false"
select select
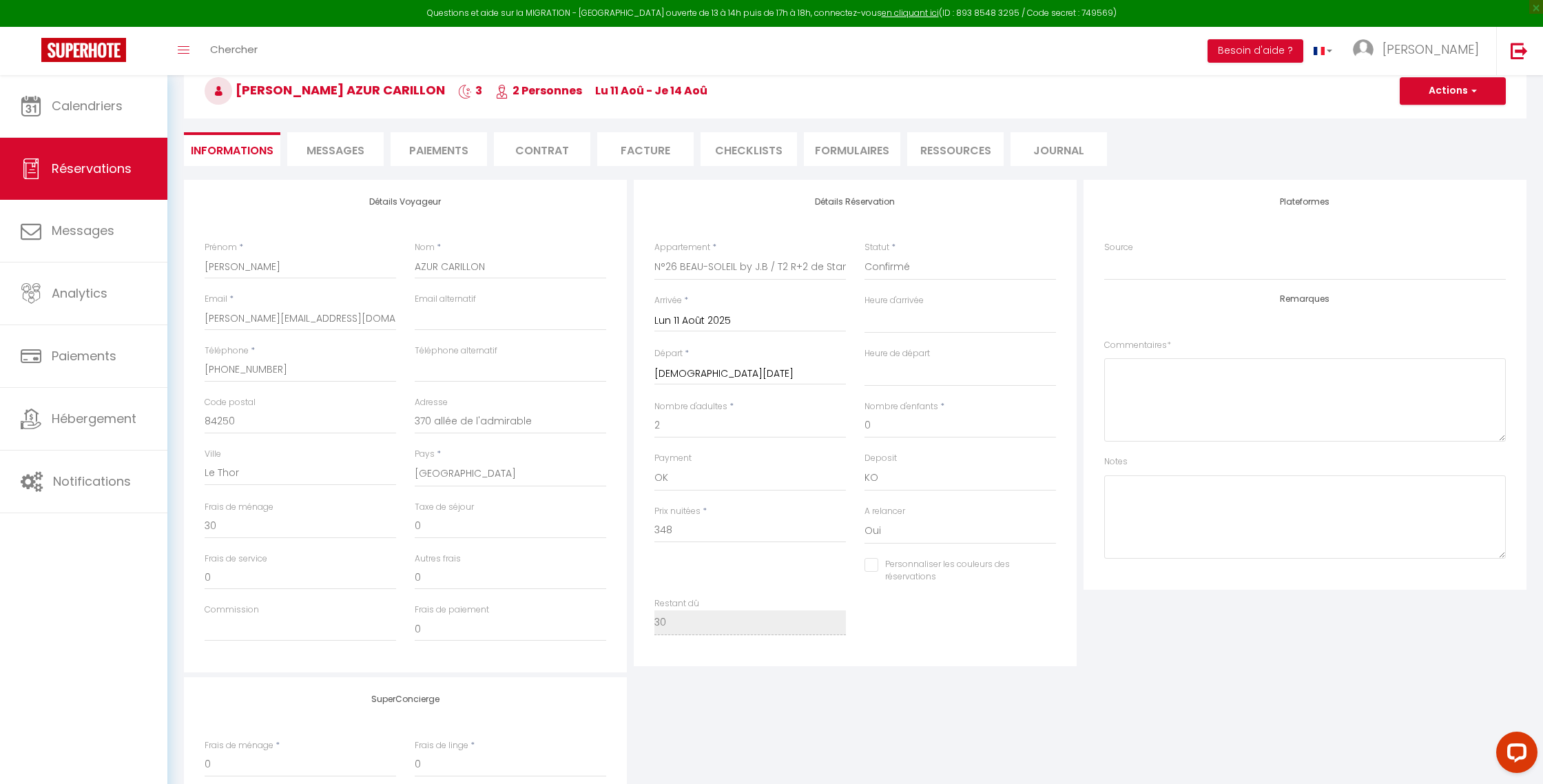
checkbox input "false"
select select
checkbox input "false"
select select
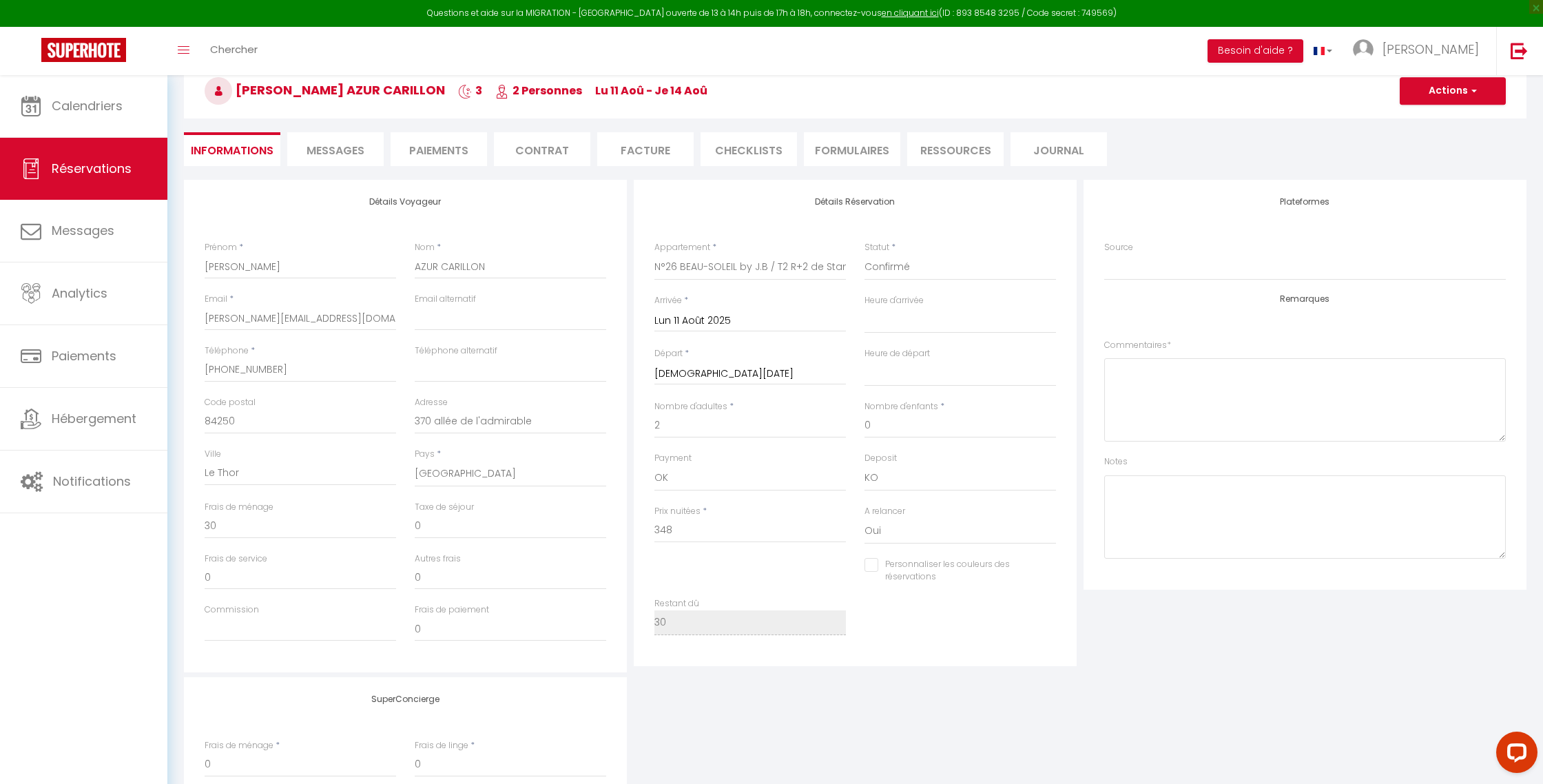
select select
checkbox input "false"
select select
checkbox input "false"
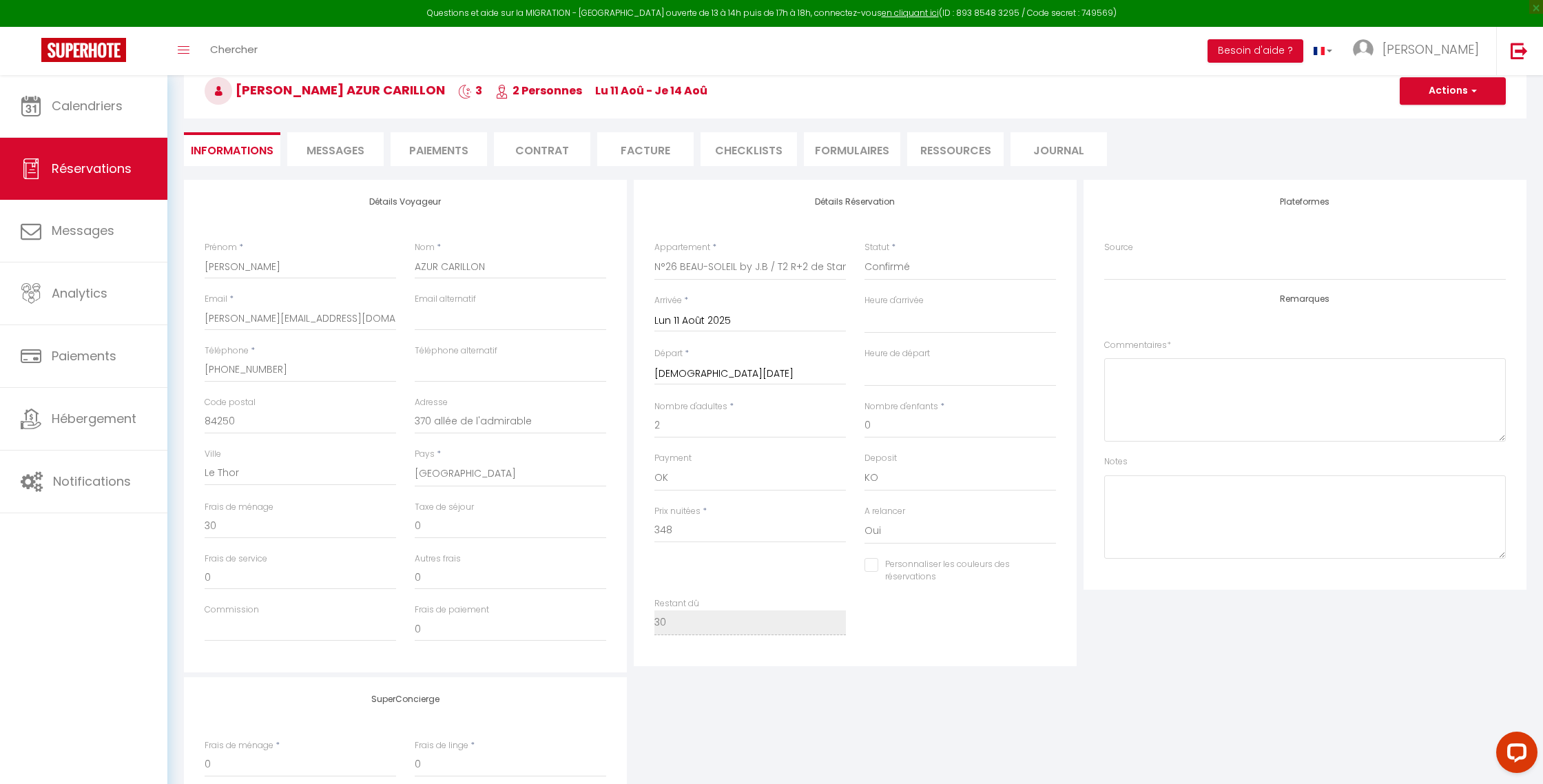
select select
checkbox input "false"
select select
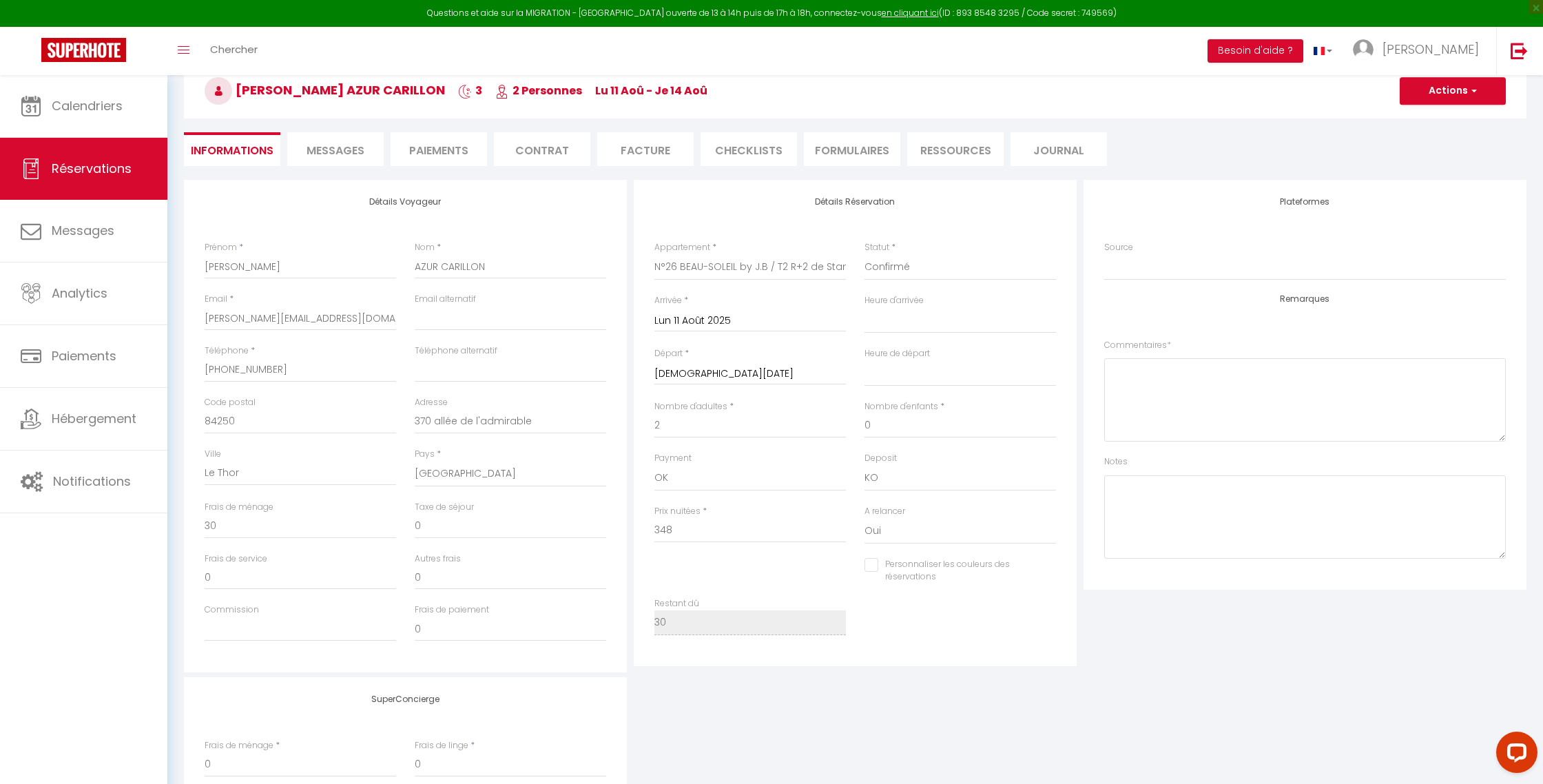
checkbox input "false"
select select
checkbox input "false"
select select
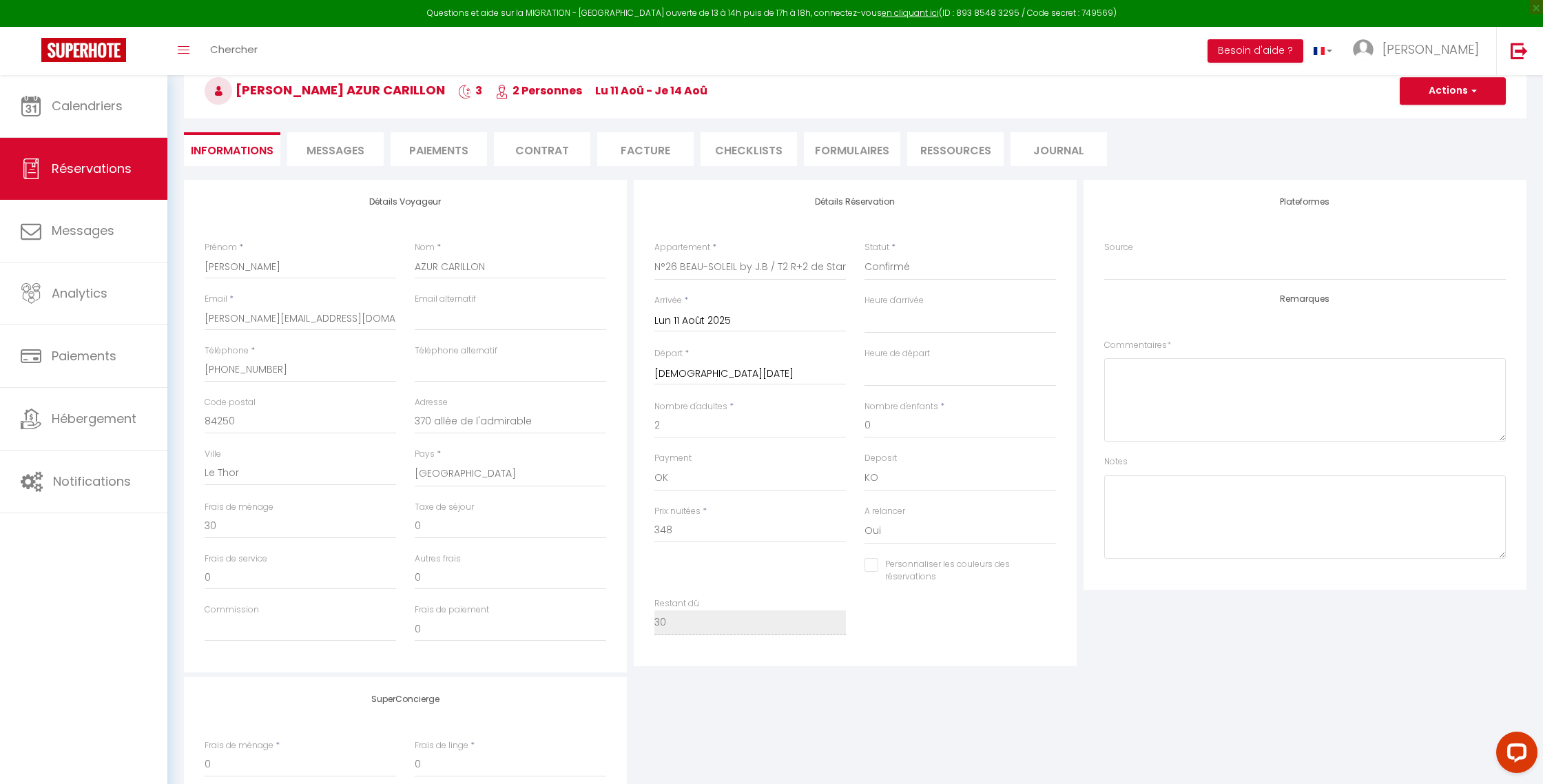
select select
checkbox input "false"
select select
checkbox input "false"
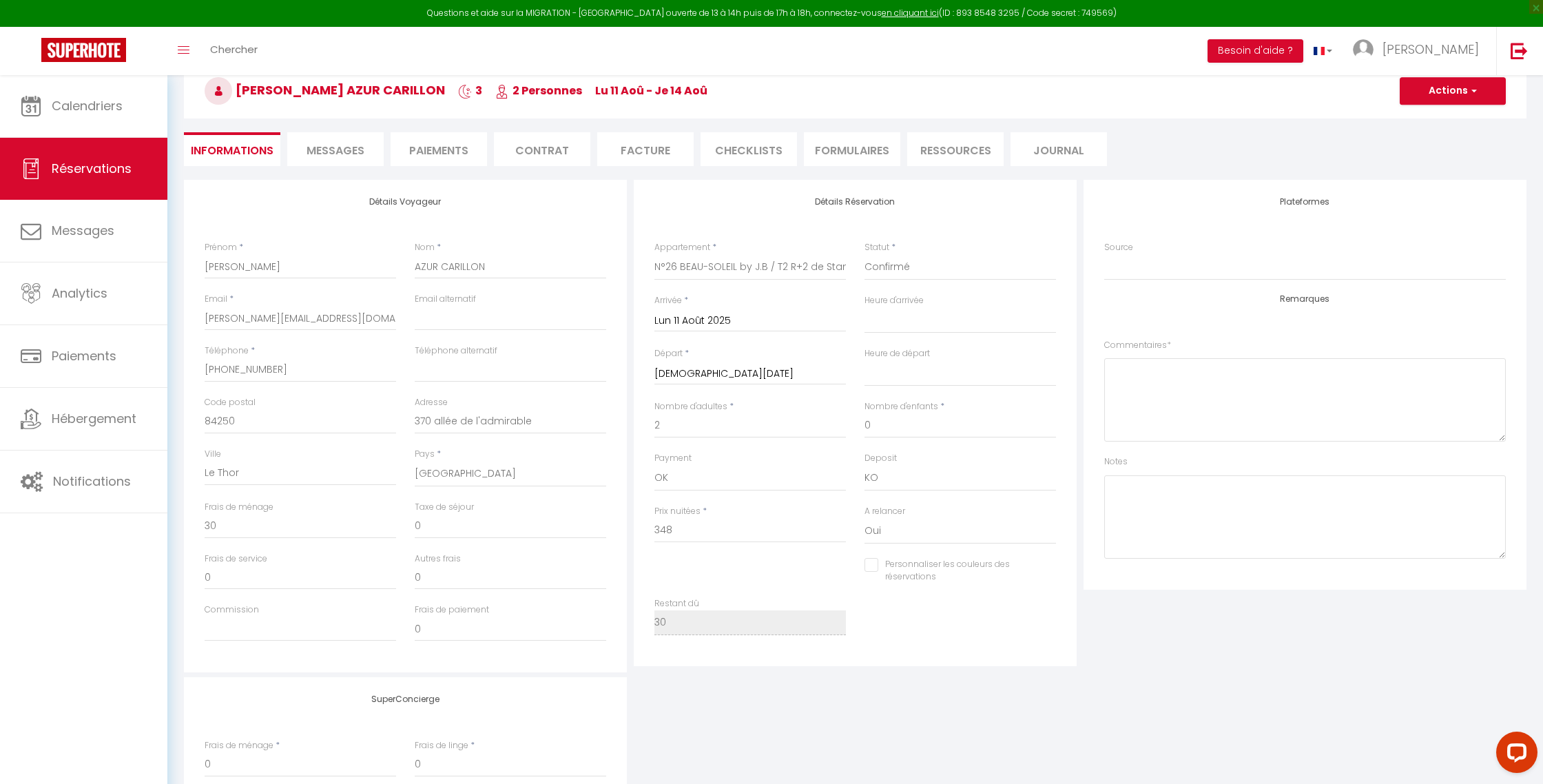
select select
checkbox input "false"
select select
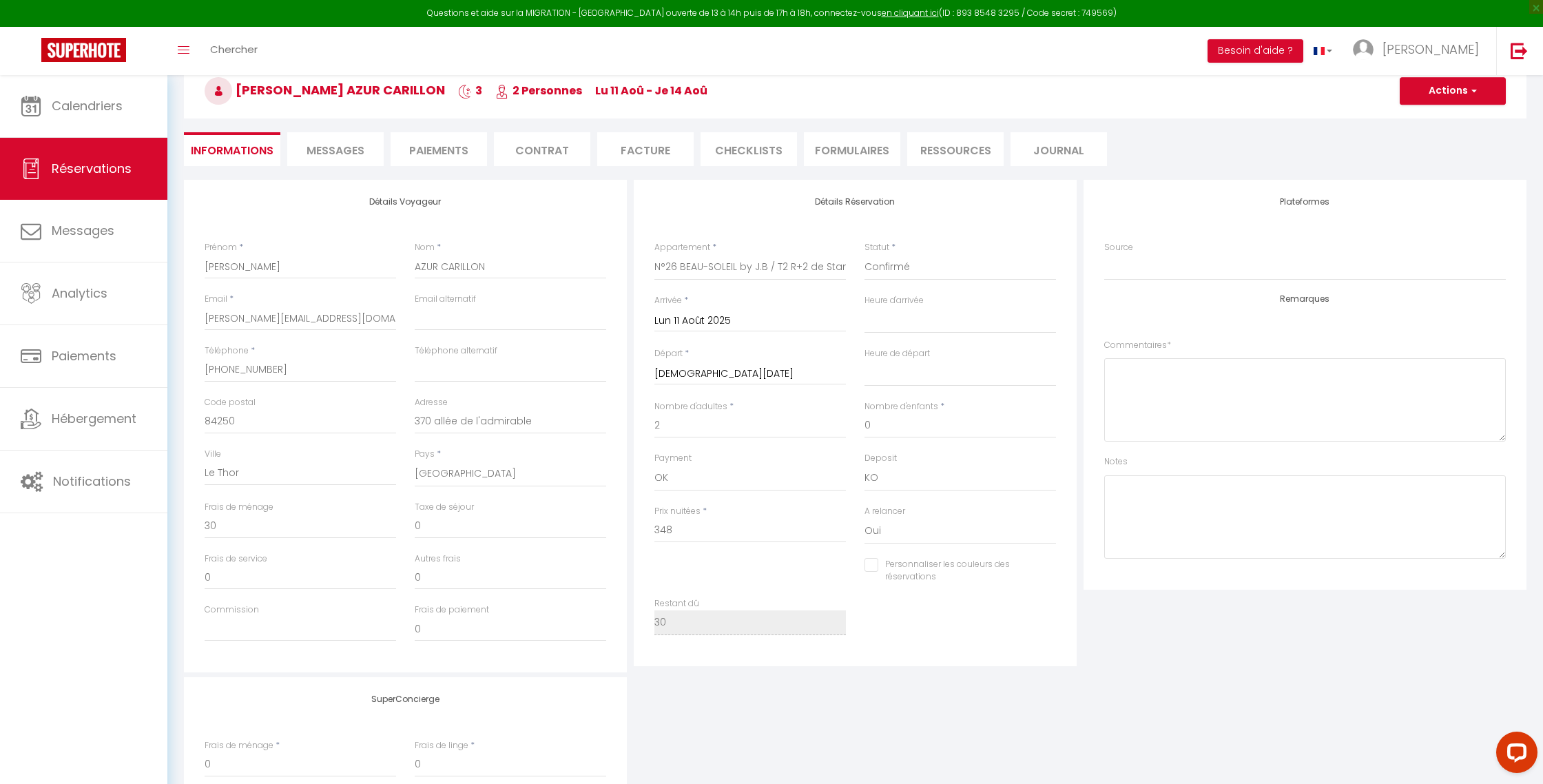
checkbox input "false"
select select
checkbox input "false"
select select
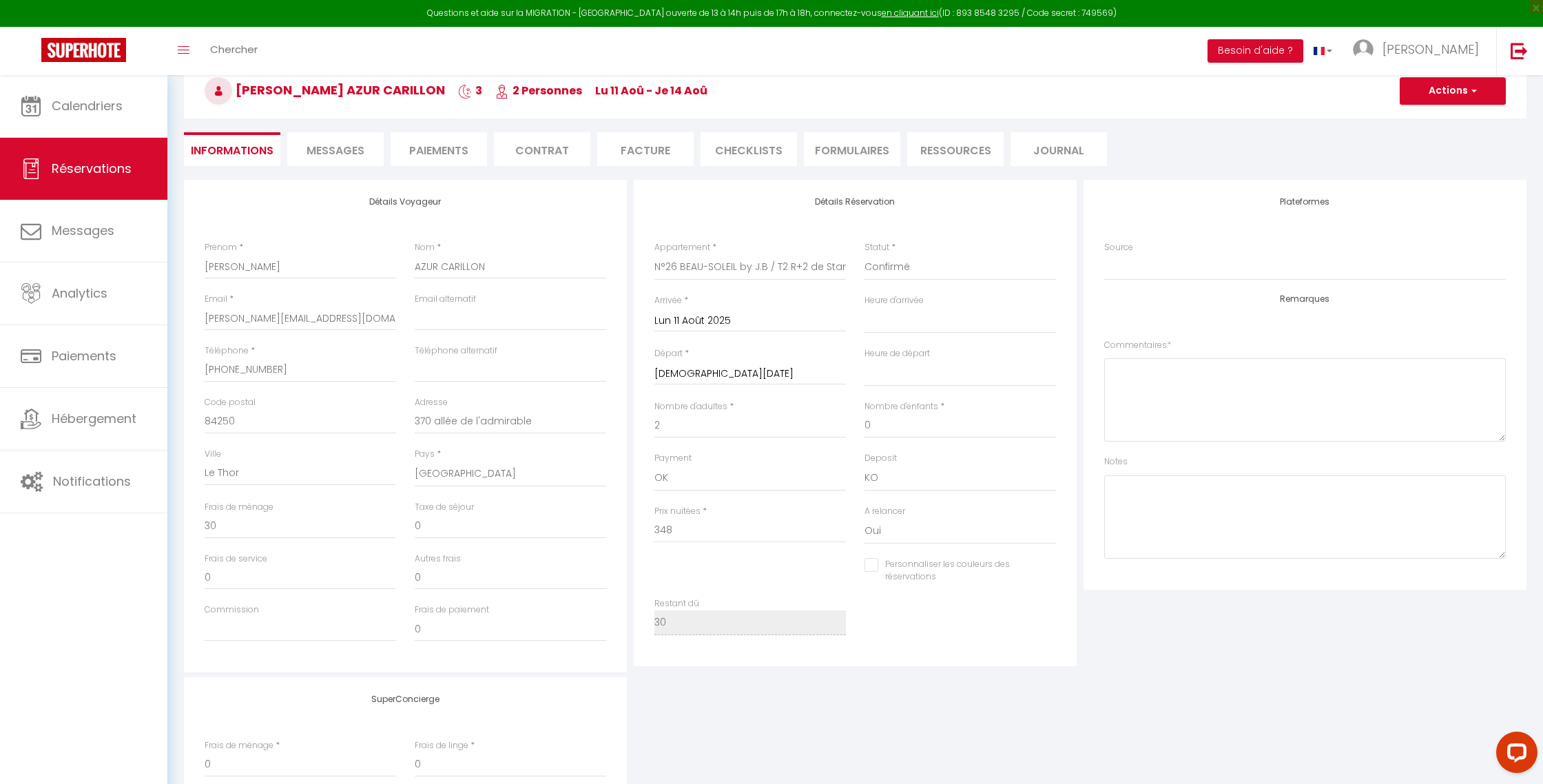
select select
checkbox input "false"
select select
checkbox input "false"
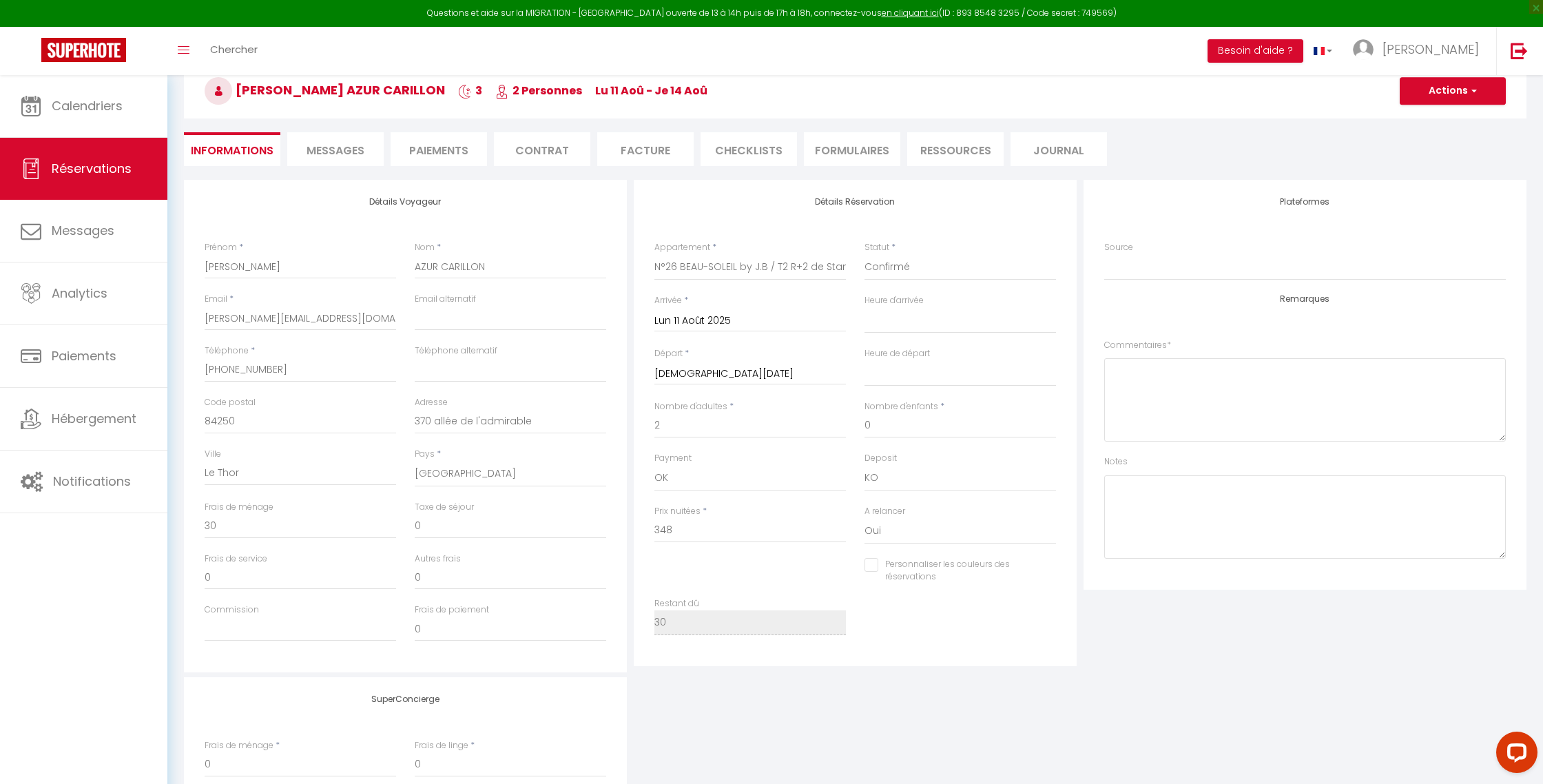
select select
checkbox input "false"
select select
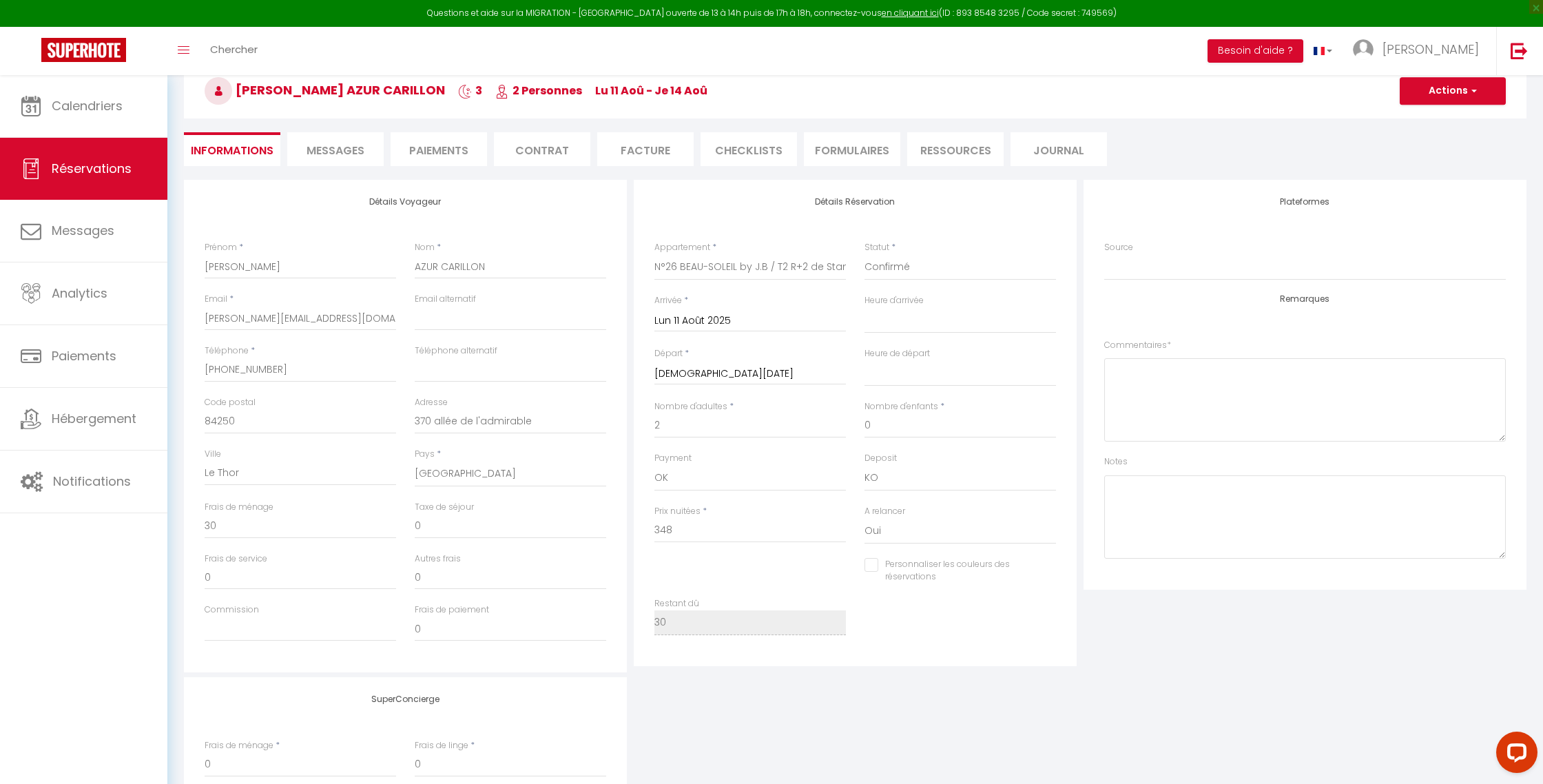
checkbox input "false"
select select
checkbox input "false"
select select
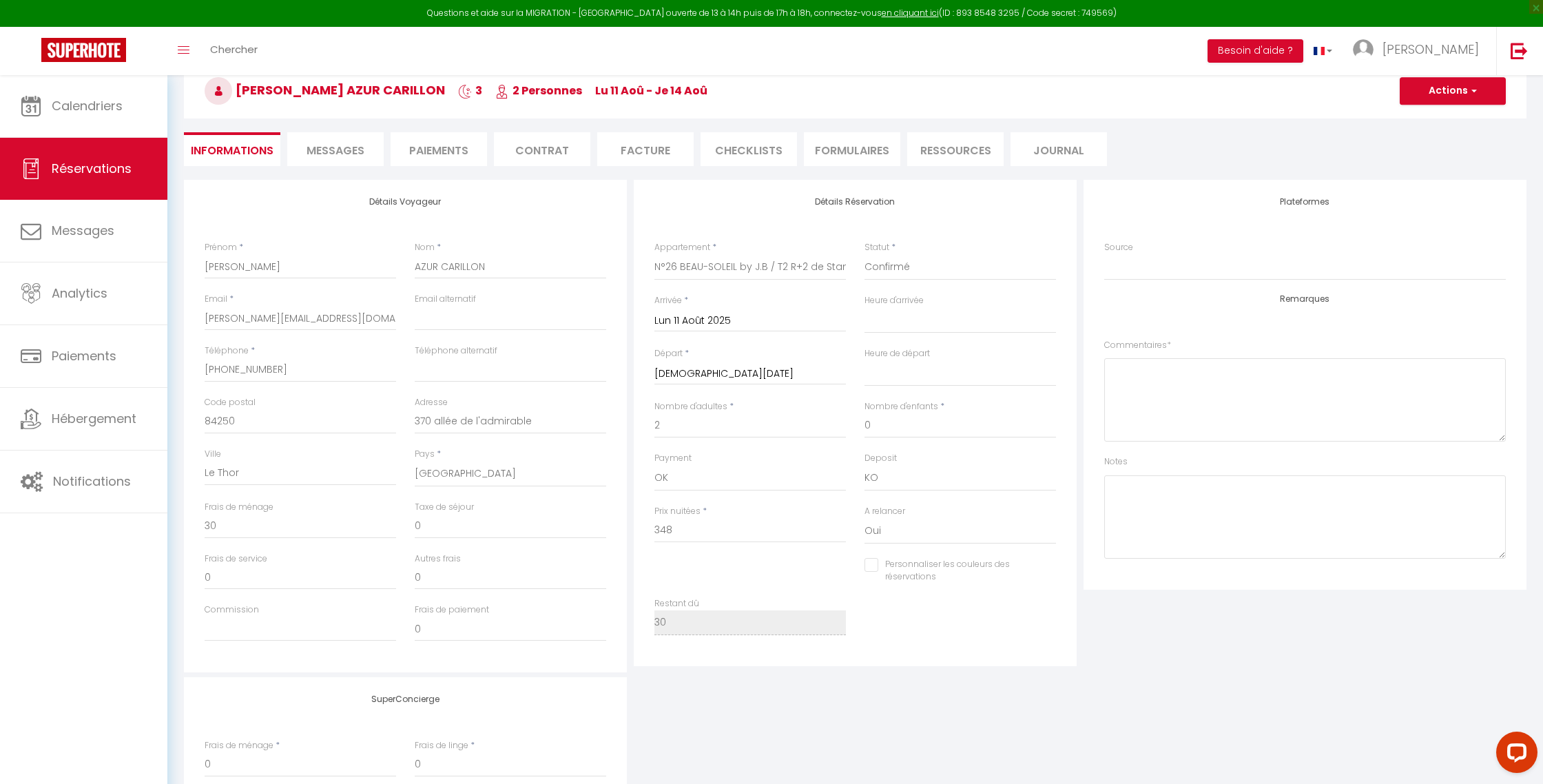
select select
checkbox input "false"
select select
checkbox input "false"
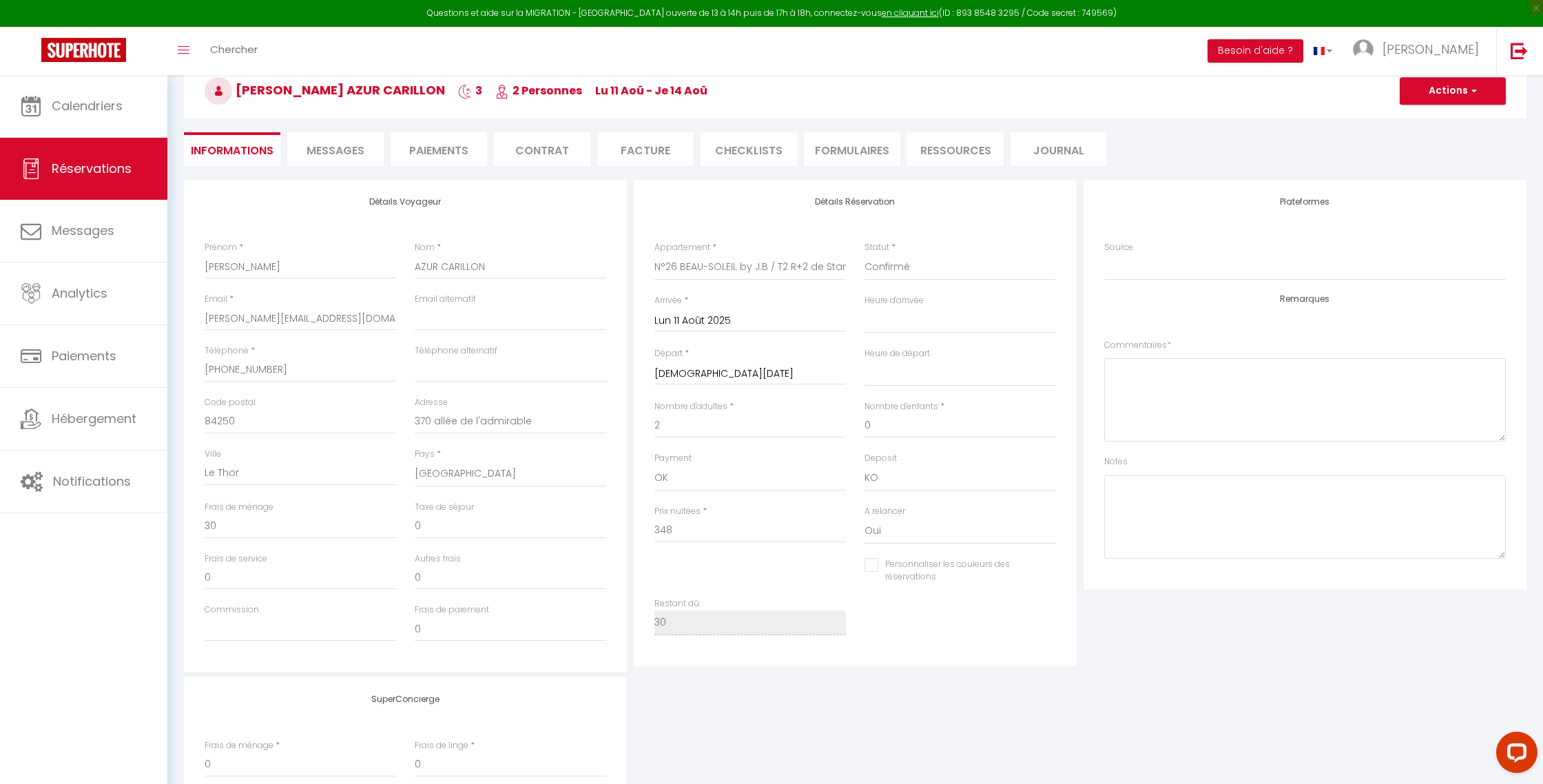
select select
checkbox input "false"
select select
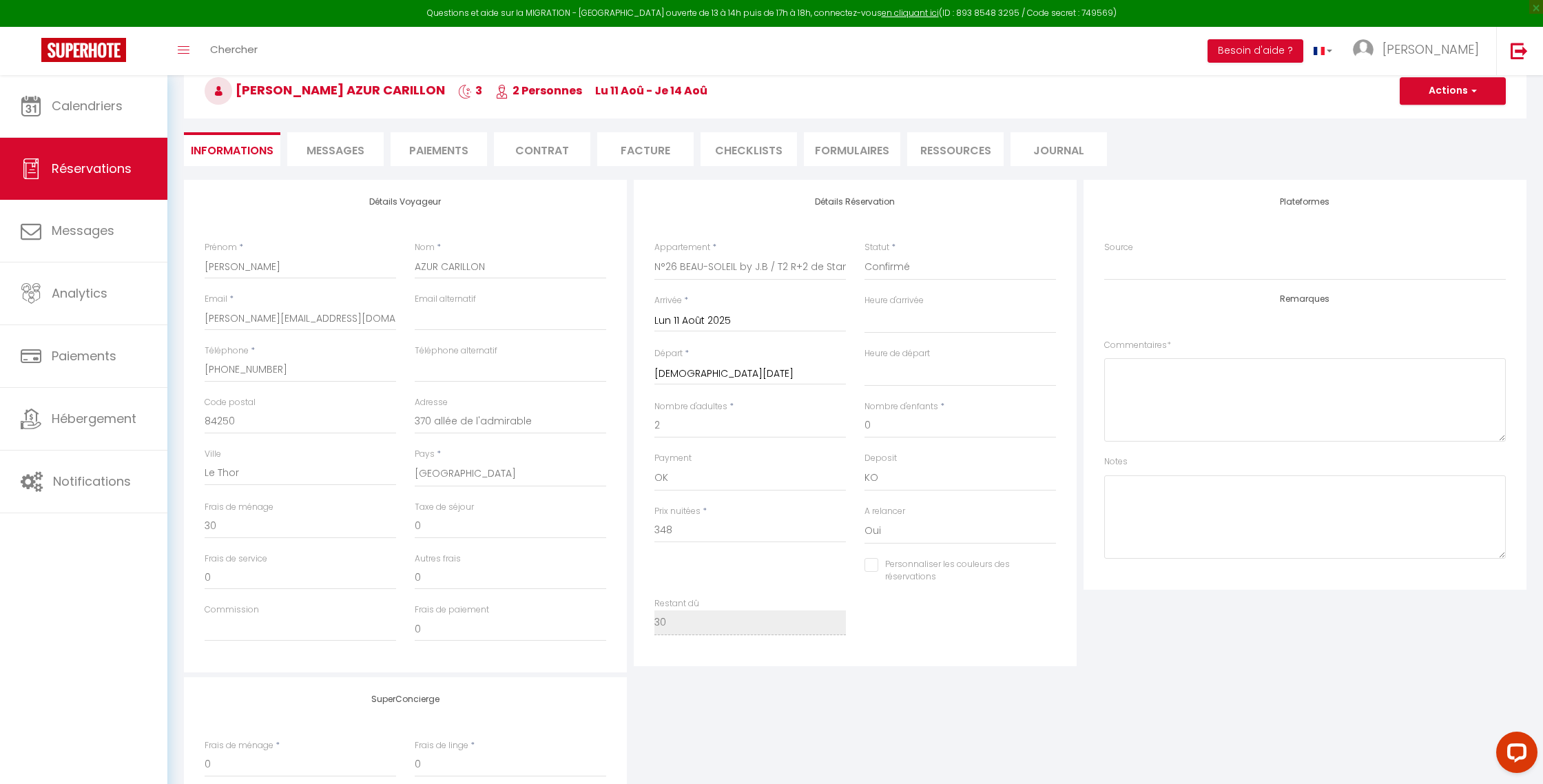
checkbox input "false"
select select
checkbox input "false"
select select
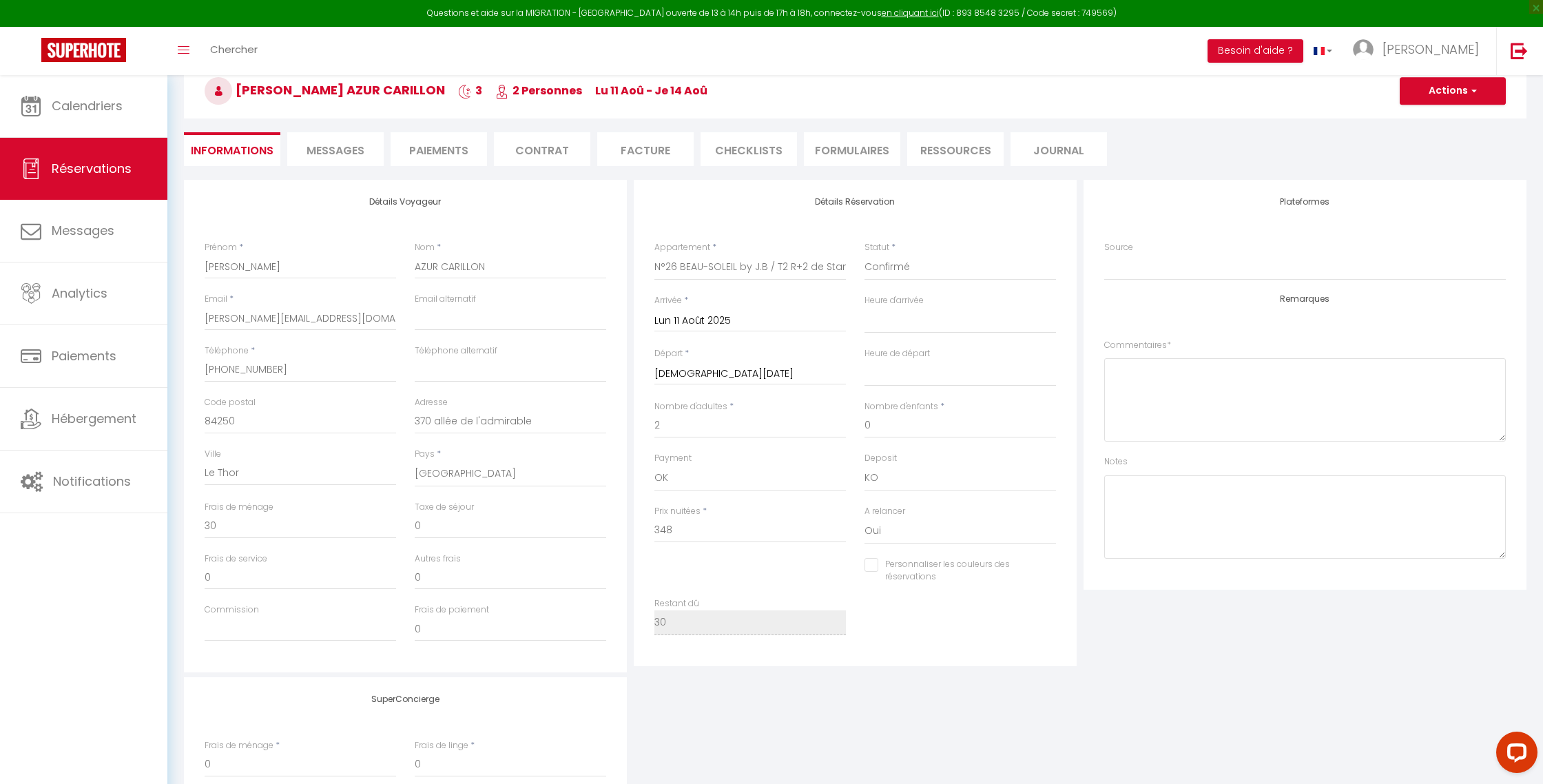
select select
checkbox input "false"
select select
checkbox input "false"
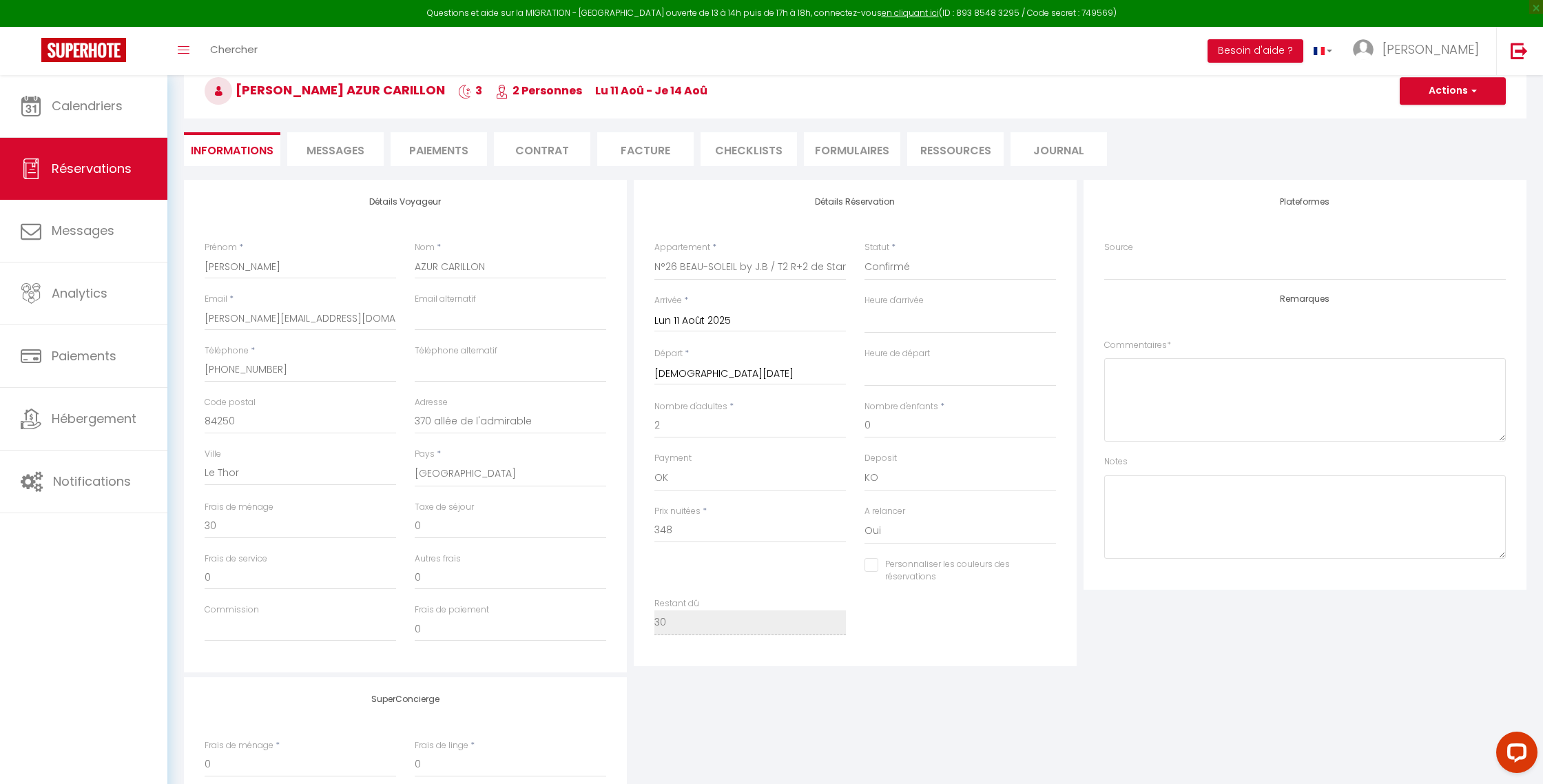
select select
checkbox input "false"
select select
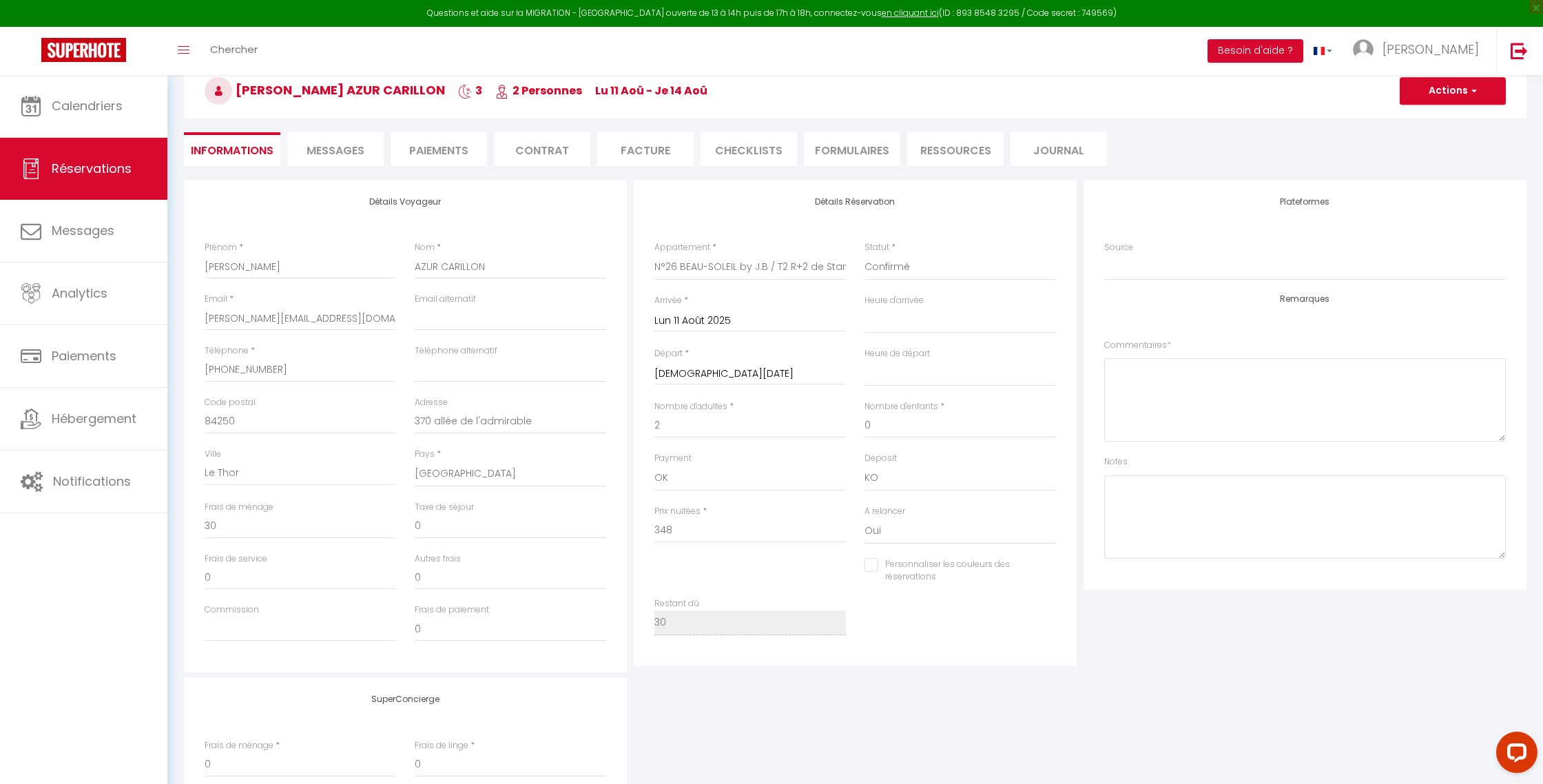
checkbox input "false"
select select
checkbox input "false"
select select
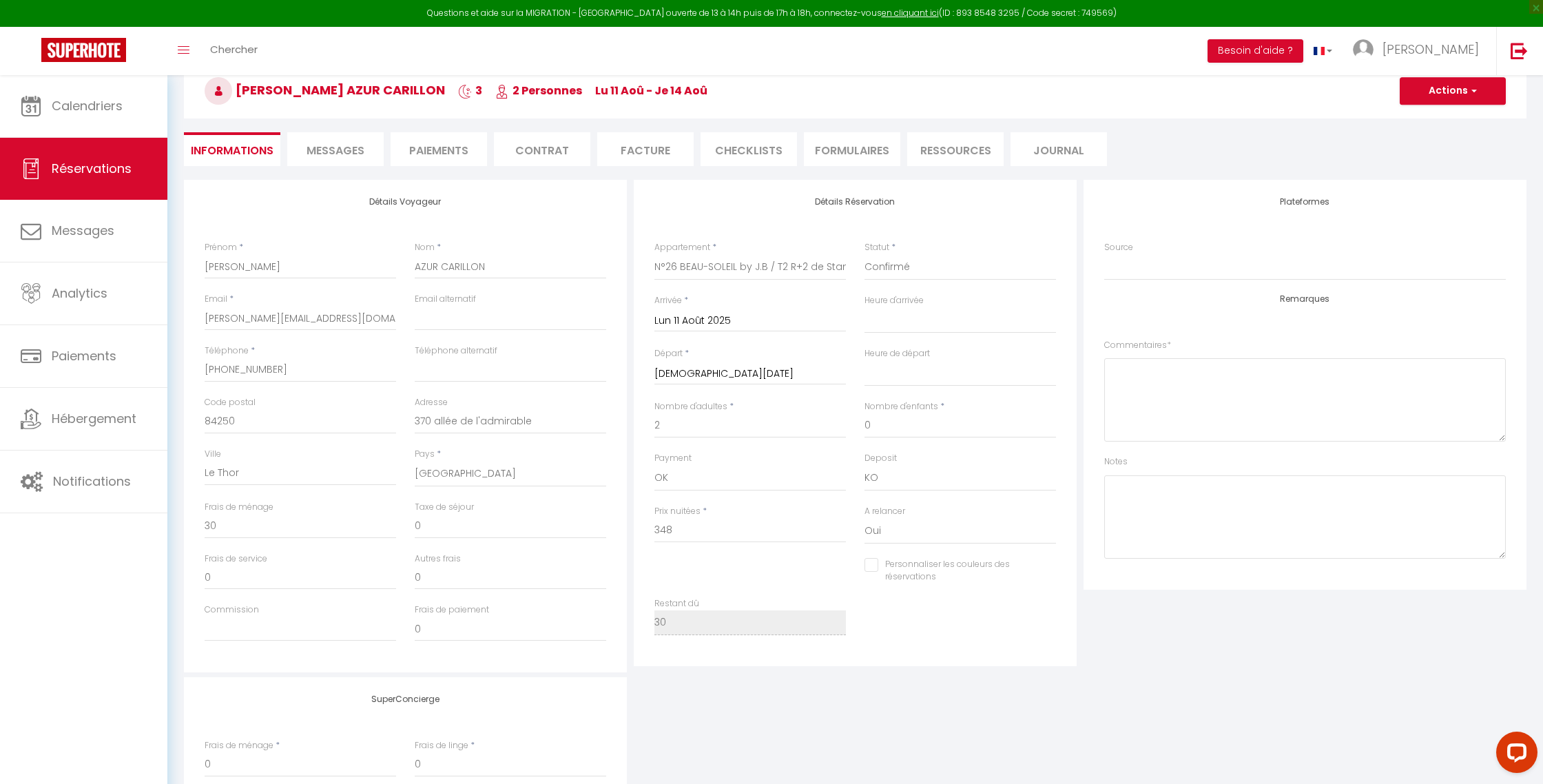
select select
checkbox input "false"
select select
checkbox input "false"
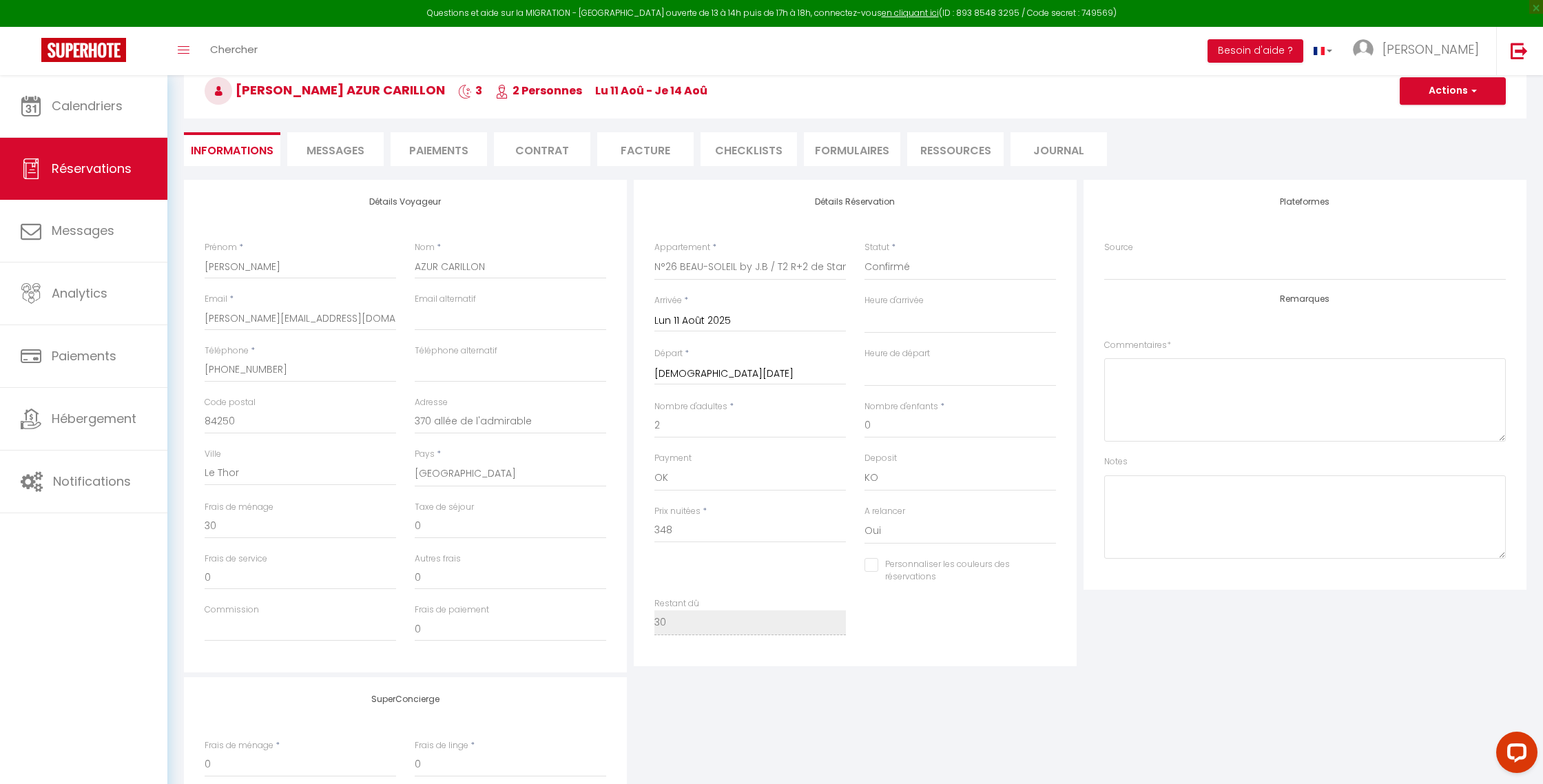
select select
checkbox input "false"
select select
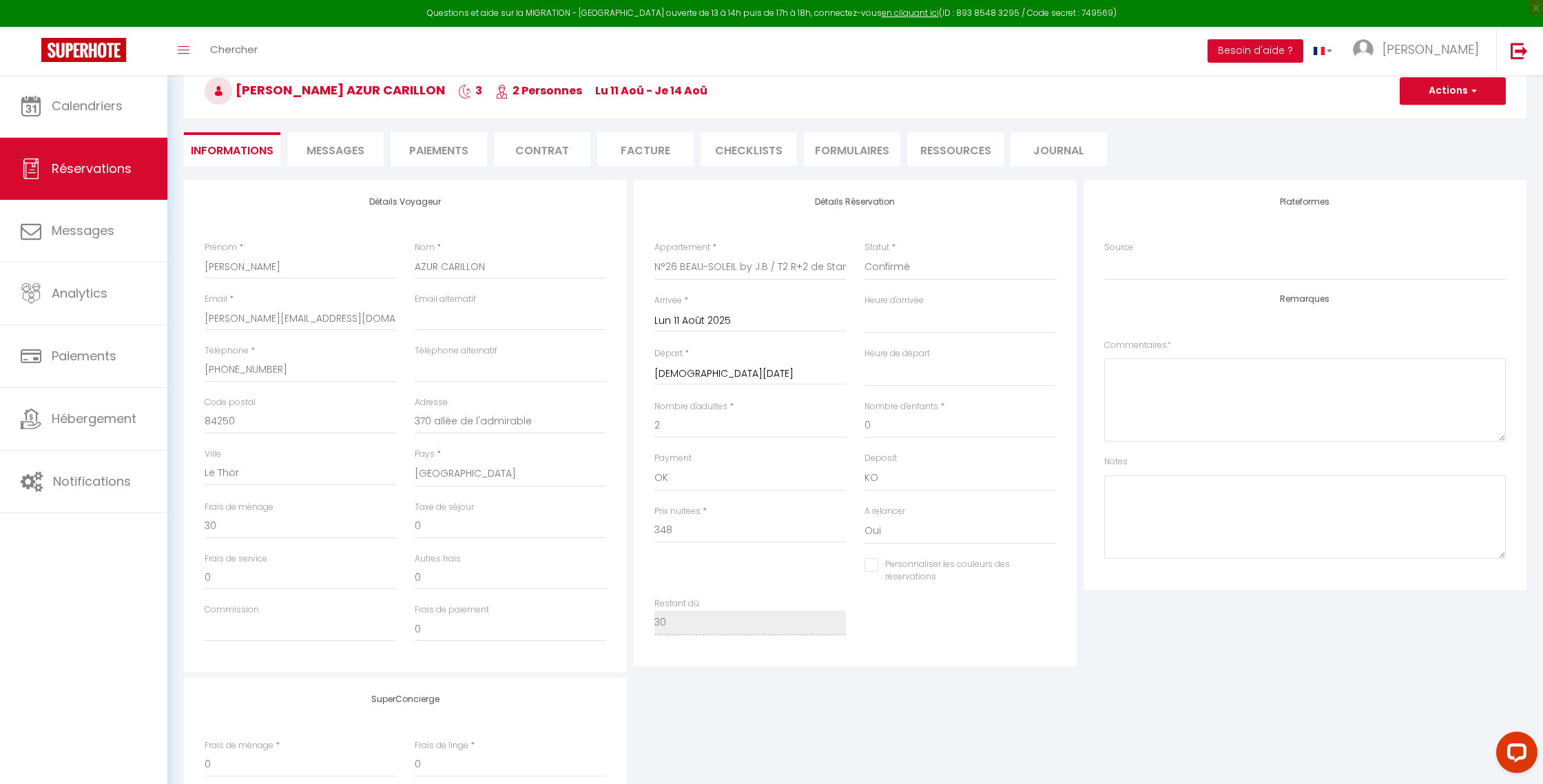
checkbox input "false"
select select
checkbox input "false"
select select
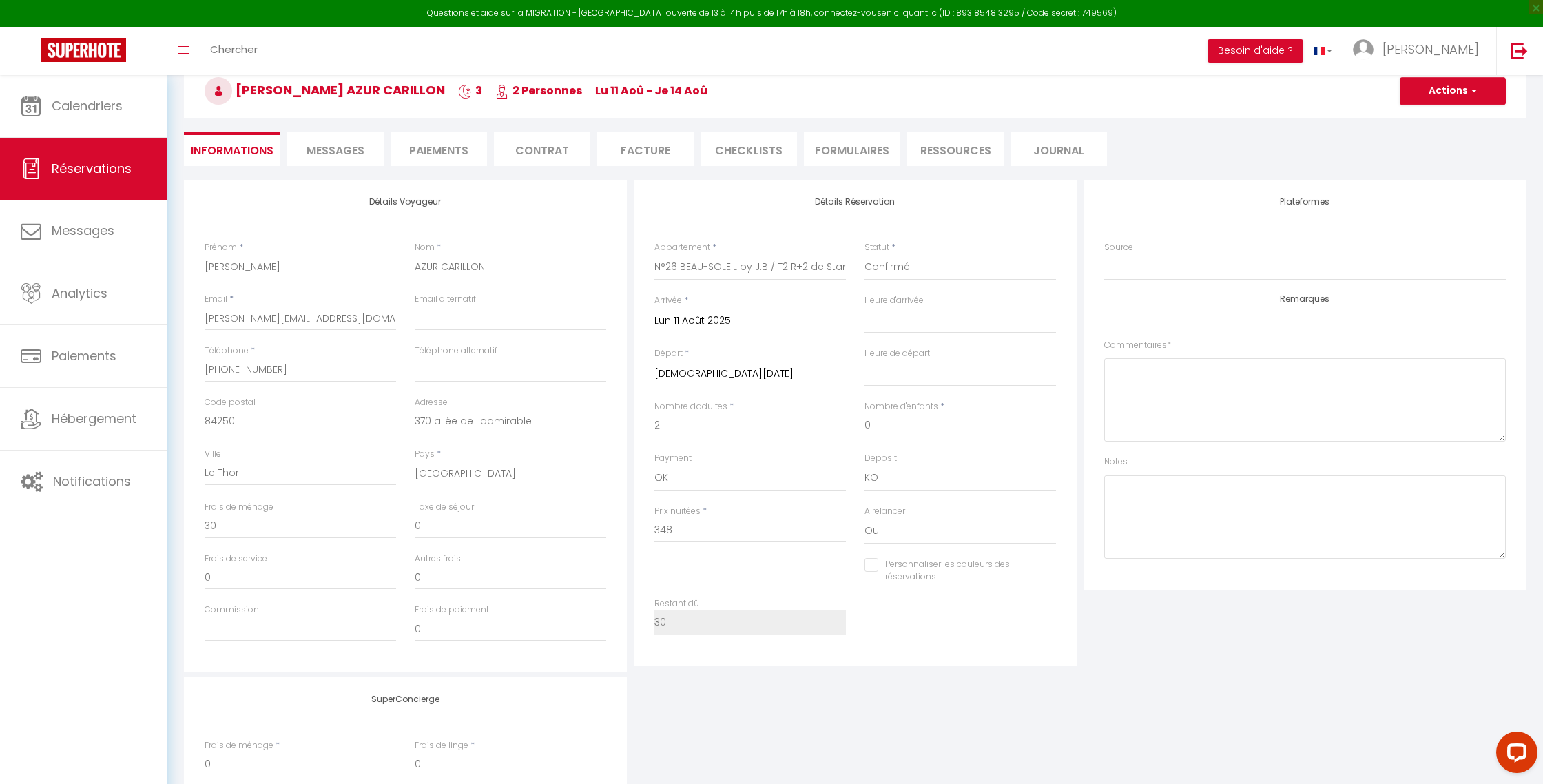
select select
checkbox input "false"
select select
checkbox input "false"
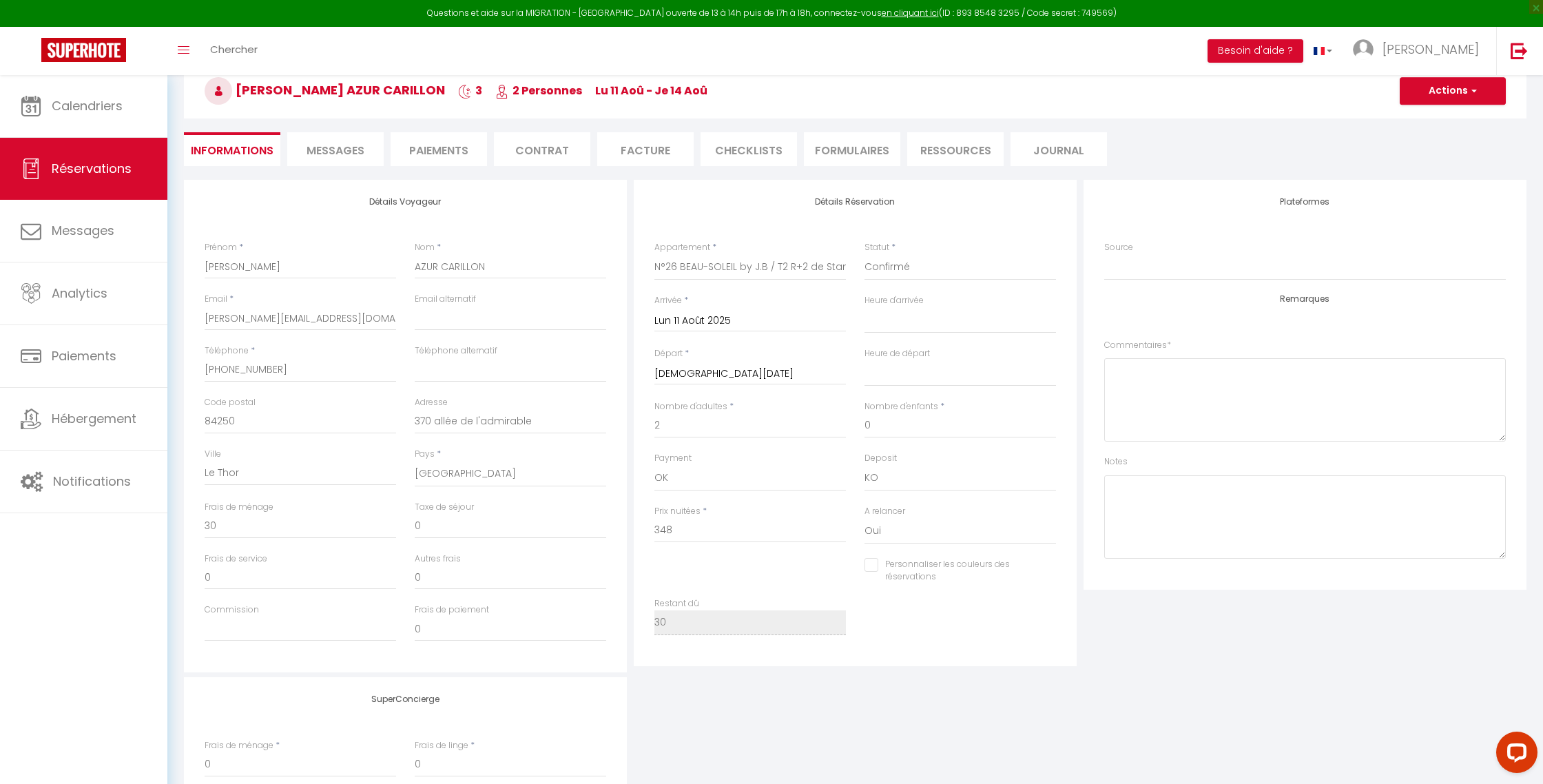
select select
checkbox input "false"
select select
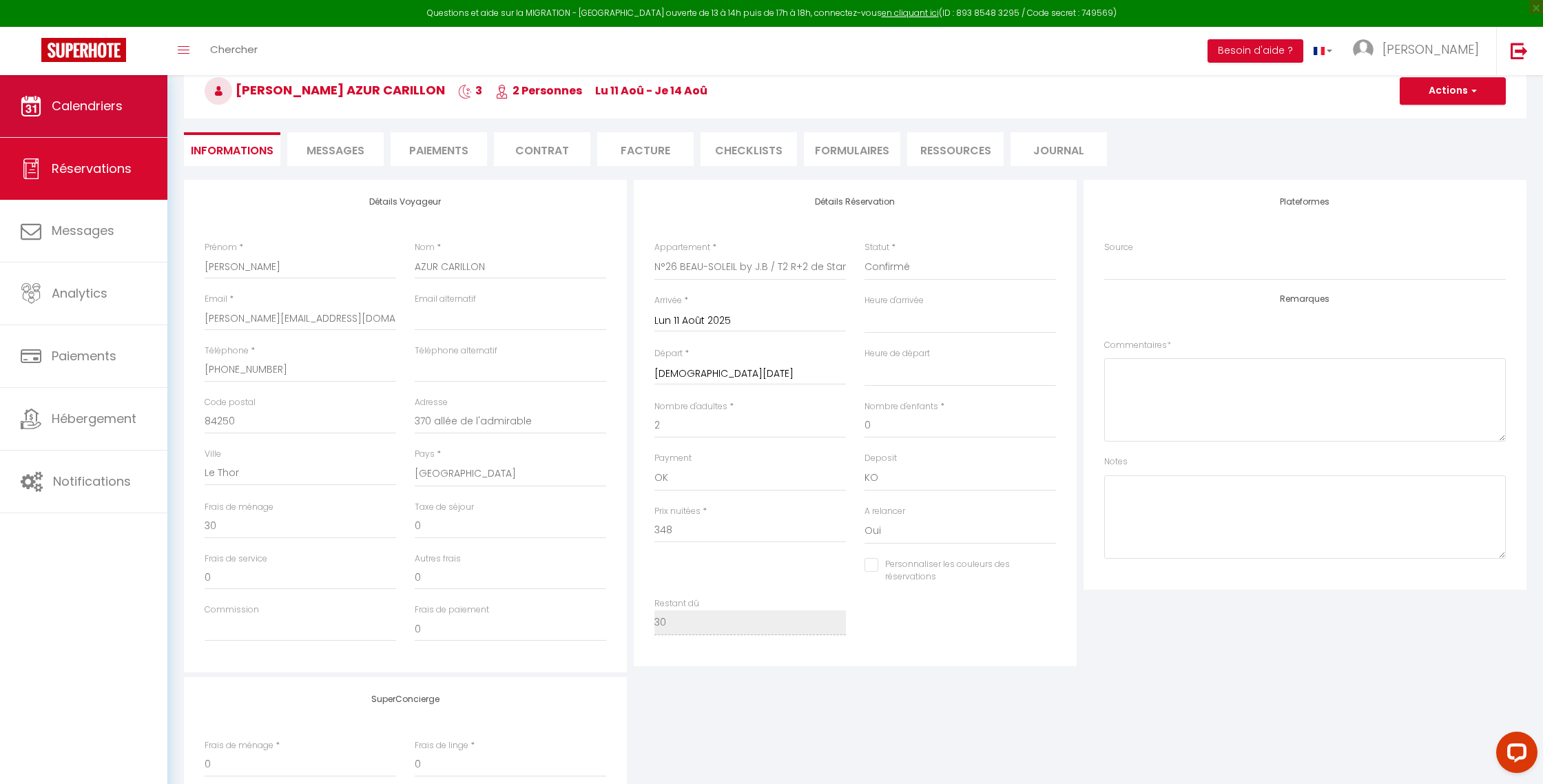
checkbox input "false"
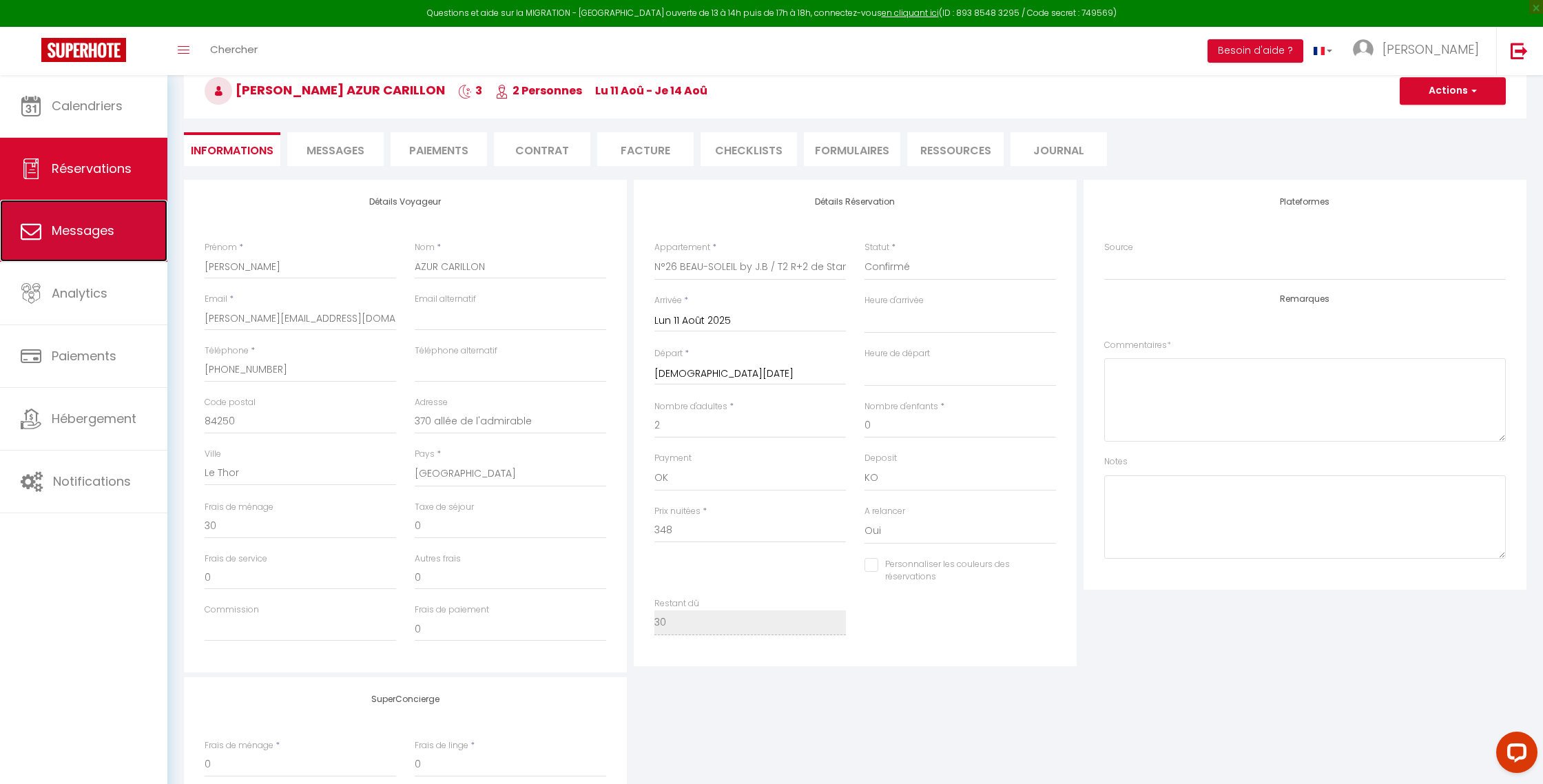
click at [75, 229] on span "Messages" at bounding box center [83, 230] width 62 height 17
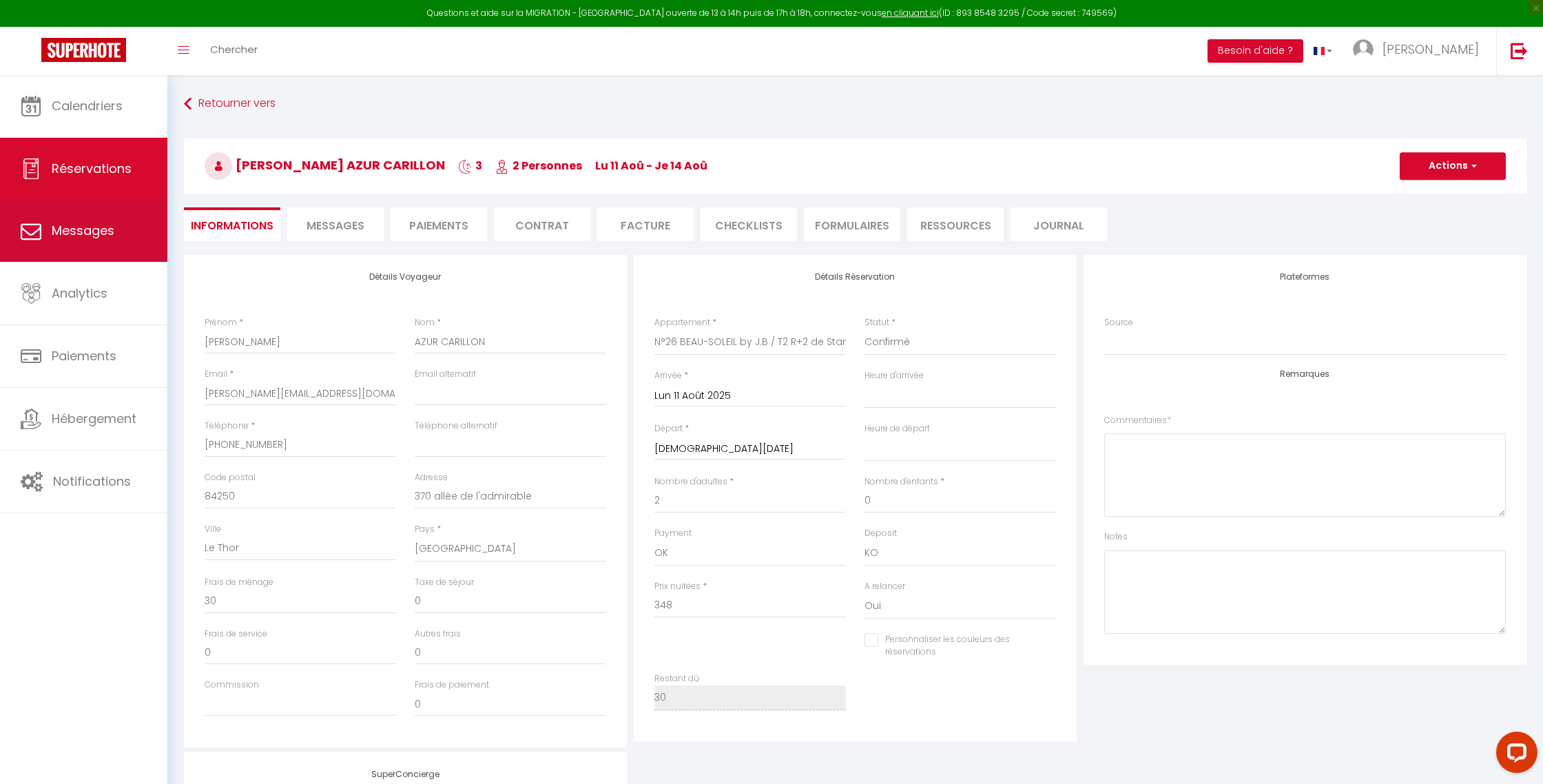
select select "message"
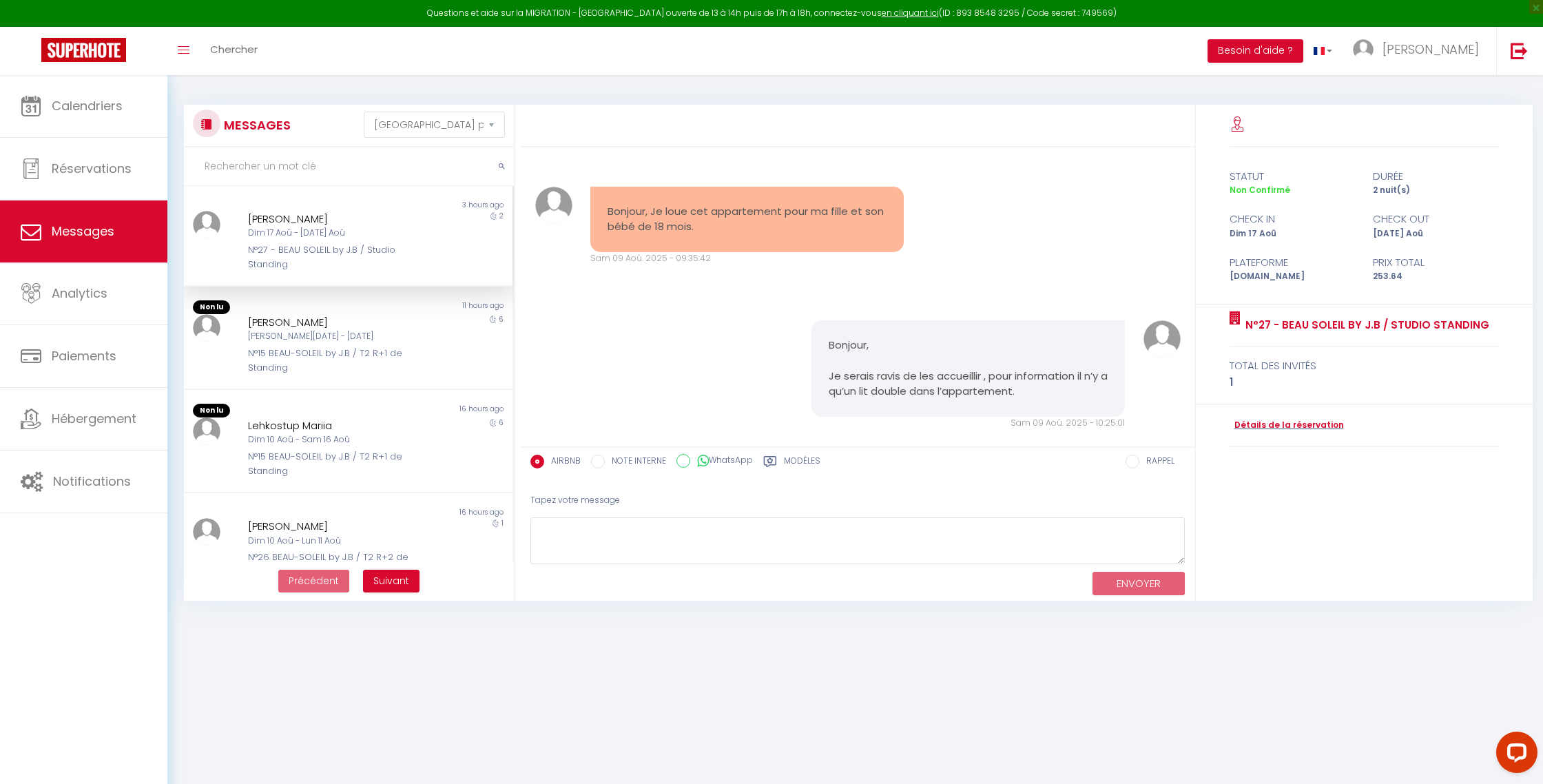
scroll to position [371, 0]
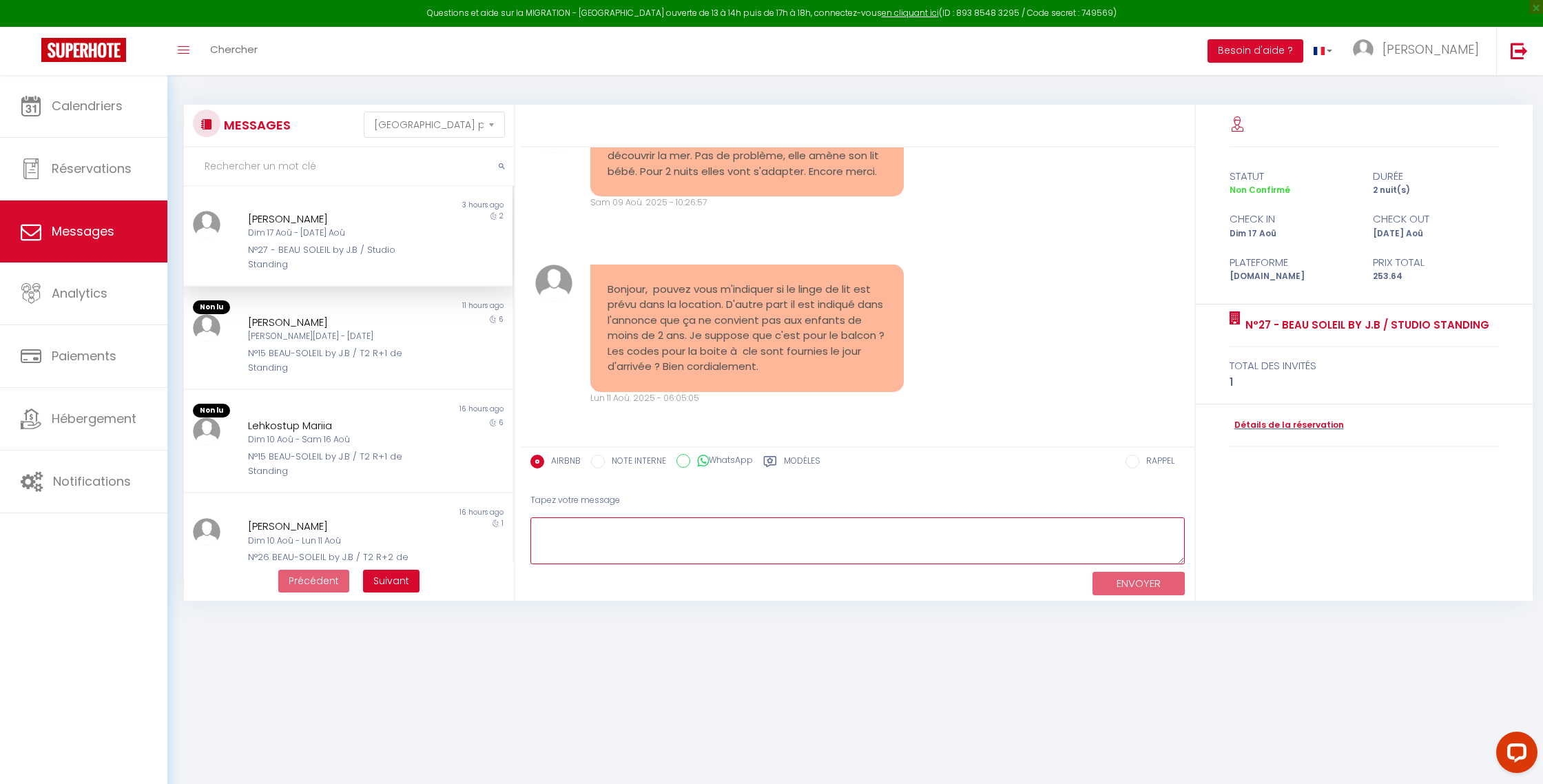
click at [567, 523] on textarea at bounding box center [858, 541] width 656 height 47
type textarea "Bonjour, cette information est parce que je n'ai pas équipé les appartements de…"
click at [1125, 577] on button "ENVOYER" at bounding box center [1139, 583] width 93 height 24
